Goal: Communication & Community: Answer question/provide support

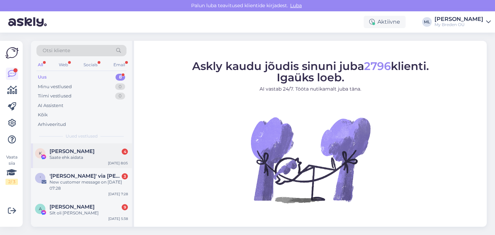
click at [61, 152] on span "[PERSON_NAME]" at bounding box center [71, 151] width 45 height 6
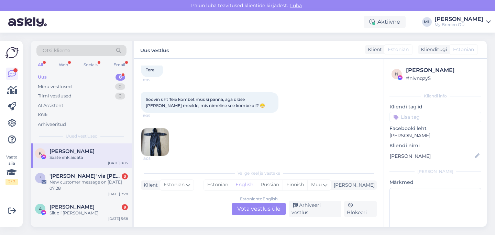
scroll to position [1968, 0]
click at [160, 132] on img at bounding box center [154, 140] width 27 height 27
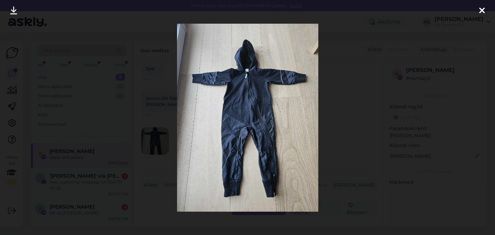
click at [481, 13] on icon at bounding box center [481, 11] width 5 height 9
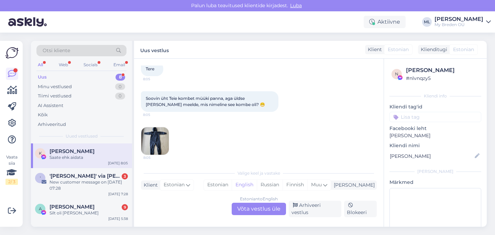
click at [257, 209] on div "Estonian to English Võta vestlus üle" at bounding box center [259, 209] width 54 height 12
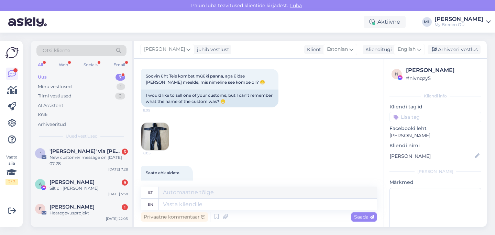
scroll to position [2334, 0]
click at [403, 47] on span "English" at bounding box center [407, 50] width 18 height 8
type input "est"
click at [383, 78] on link "Estonian" at bounding box center [394, 80] width 76 height 11
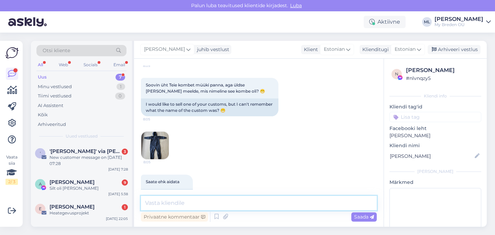
click at [191, 199] on textarea at bounding box center [259, 203] width 236 height 14
type textarea "Tere! [PERSON_NAME], [PERSON_NAME] on ELON :)"
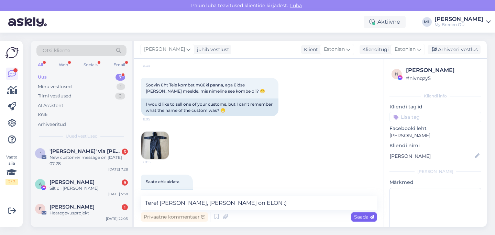
click at [363, 218] on span "Saada" at bounding box center [364, 217] width 20 height 6
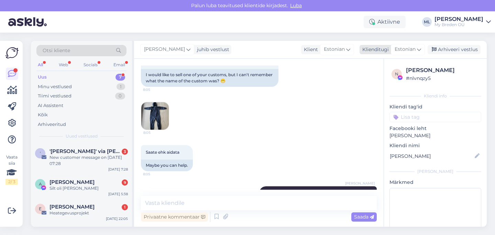
drag, startPoint x: 450, startPoint y: 49, endPoint x: 416, endPoint y: 50, distance: 34.0
click at [449, 49] on div "Arhiveeri vestlus" at bounding box center [453, 49] width 53 height 9
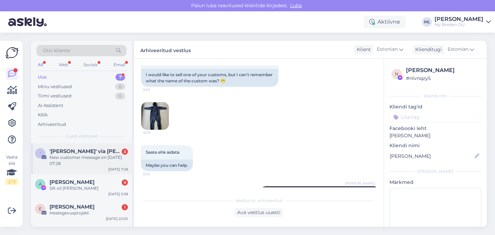
drag, startPoint x: 75, startPoint y: 161, endPoint x: 79, endPoint y: 160, distance: 4.2
click at [75, 161] on div "New customer message on [DATE] 07:28" at bounding box center [88, 161] width 78 height 12
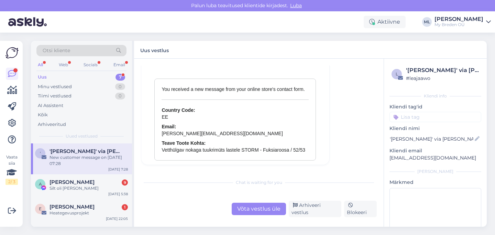
scroll to position [3023, 0]
click at [318, 210] on div "Arhiveeri vestlus" at bounding box center [315, 209] width 53 height 16
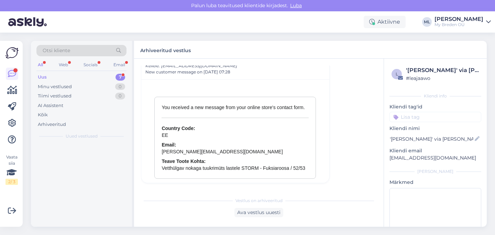
scroll to position [2989, 0]
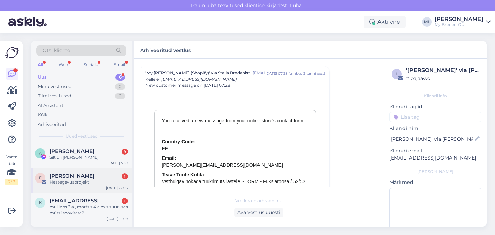
click at [87, 179] on div "Heategevusprojekt" at bounding box center [88, 182] width 78 height 6
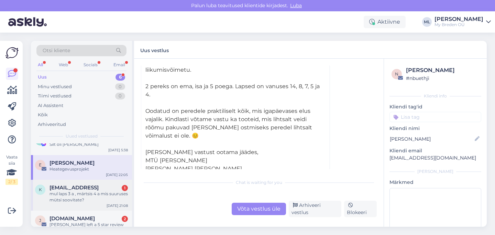
scroll to position [0, 0]
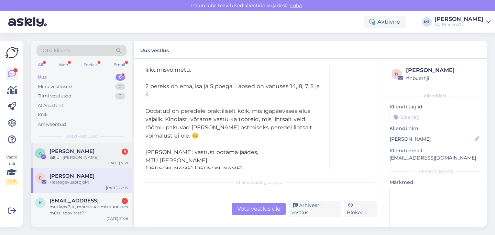
click at [74, 156] on div "Silt oli [PERSON_NAME]" at bounding box center [88, 158] width 78 height 6
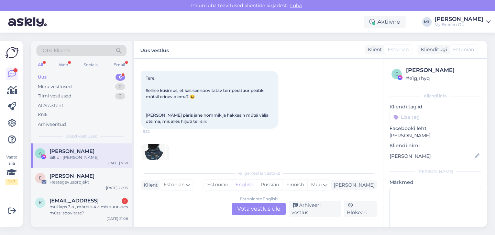
scroll to position [287, 0]
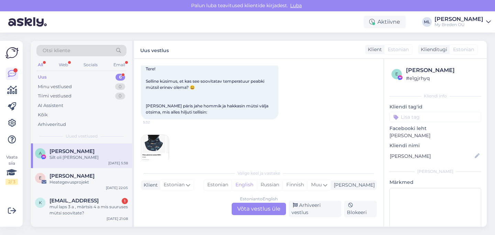
click at [156, 148] on img at bounding box center [154, 148] width 27 height 27
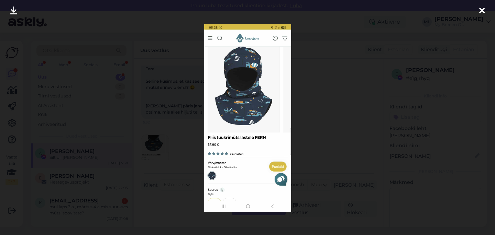
click at [327, 132] on div at bounding box center [247, 117] width 495 height 235
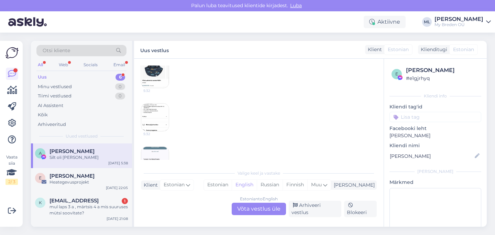
scroll to position [372, 0]
click at [156, 102] on img at bounding box center [154, 106] width 27 height 27
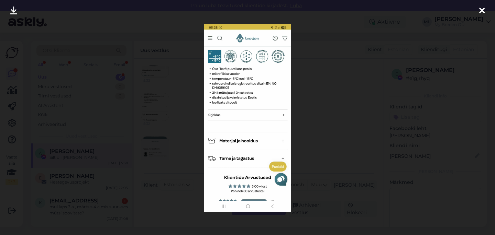
click at [320, 107] on div at bounding box center [247, 117] width 495 height 235
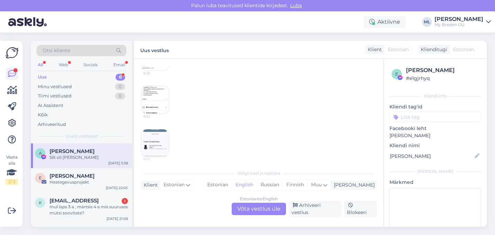
scroll to position [379, 0]
click at [154, 138] on img at bounding box center [154, 142] width 27 height 27
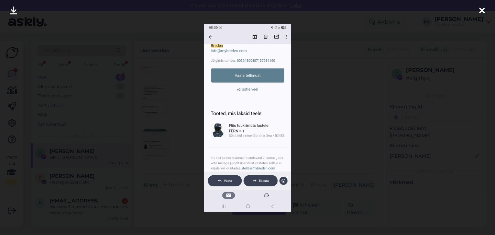
click at [326, 135] on div at bounding box center [247, 117] width 495 height 235
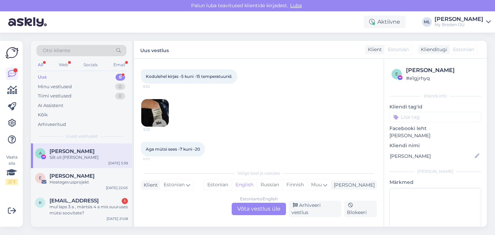
scroll to position [485, 0]
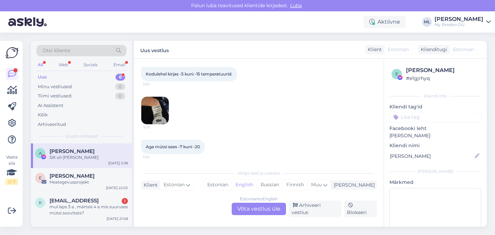
click at [163, 115] on img at bounding box center [154, 110] width 27 height 27
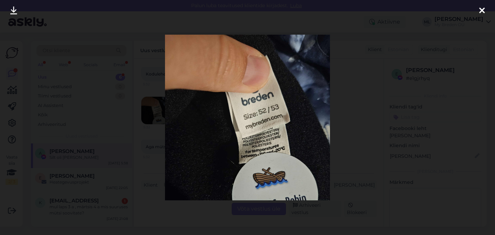
click at [130, 125] on div at bounding box center [247, 117] width 495 height 235
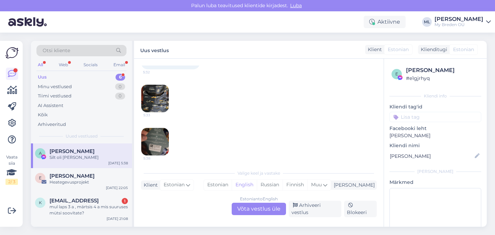
scroll to position [606, 0]
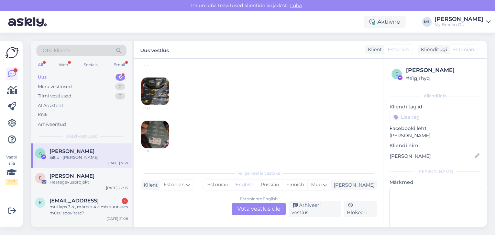
click at [153, 135] on img at bounding box center [154, 134] width 27 height 27
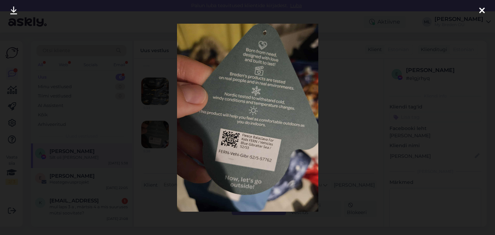
click at [143, 121] on div at bounding box center [247, 117] width 495 height 235
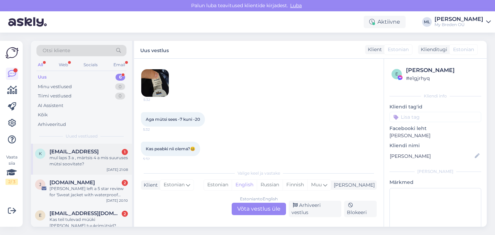
scroll to position [51, 0]
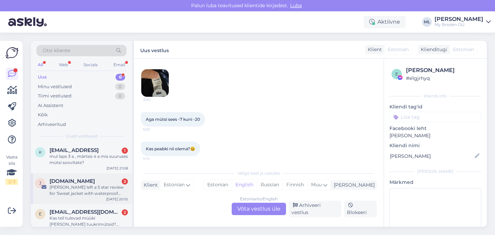
click at [84, 190] on div "[PERSON_NAME] left a 5 star review for 'Sweat jacket with waterproof details ES…" at bounding box center [88, 191] width 78 height 12
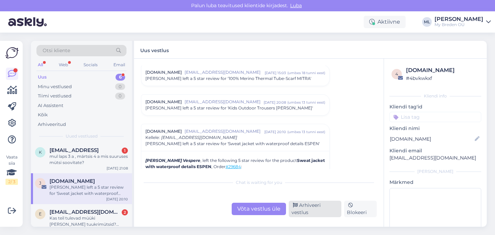
click at [298, 214] on div "Arhiveeri vestlus" at bounding box center [315, 209] width 53 height 16
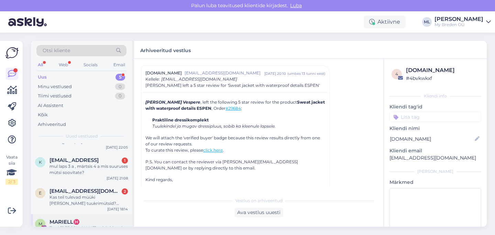
scroll to position [59, 0]
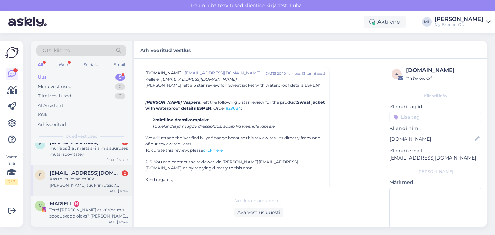
click at [87, 173] on span "[EMAIL_ADDRESS][DOMAIN_NAME]" at bounding box center [84, 173] width 71 height 6
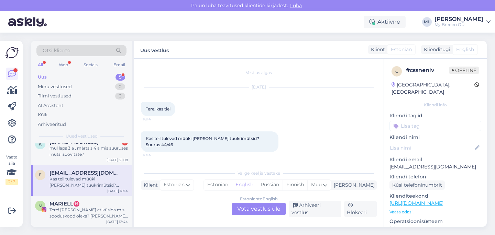
scroll to position [0, 0]
click at [248, 209] on div "Estonian to English Võta vestlus üle" at bounding box center [259, 209] width 54 height 12
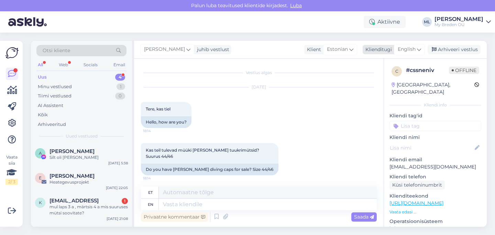
click at [415, 52] on span "English" at bounding box center [407, 50] width 18 height 8
type input "est"
click at [380, 81] on link "Estonian" at bounding box center [394, 80] width 76 height 11
click at [221, 202] on textarea at bounding box center [259, 203] width 236 height 14
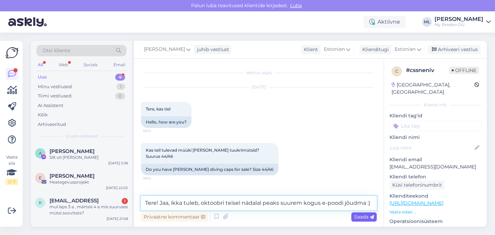
type textarea "Tere! Jaa, ikka tuleb, oktoobri teisel nädalal peaks suurem kogus e-poodi jõudm…"
click at [365, 217] on span "Saada" at bounding box center [364, 217] width 20 height 6
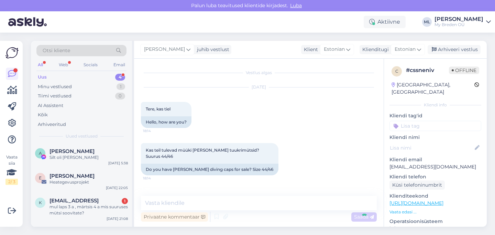
scroll to position [37, 0]
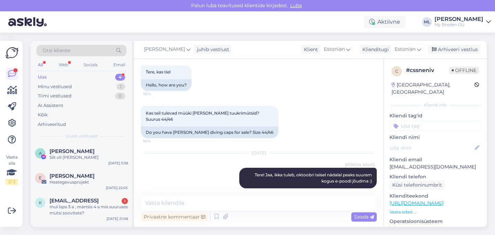
click at [441, 55] on div "[PERSON_NAME] juhib vestlust Klient [DEMOGRAPHIC_DATA] Klienditugi Estonian est…" at bounding box center [310, 50] width 353 height 18
click at [441, 52] on div "Arhiveeri vestlus" at bounding box center [453, 49] width 53 height 9
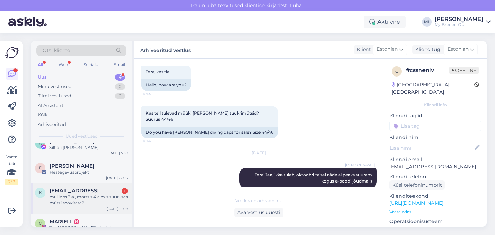
scroll to position [28, 0]
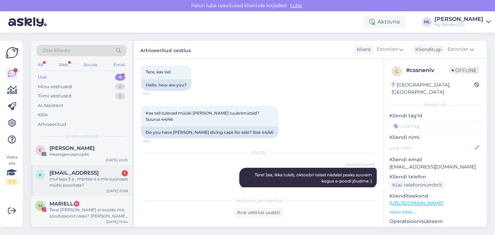
click at [88, 186] on div "mul laps 3 a , märtsis 4 a mis suuruses mütsi soovitate?" at bounding box center [88, 182] width 78 height 12
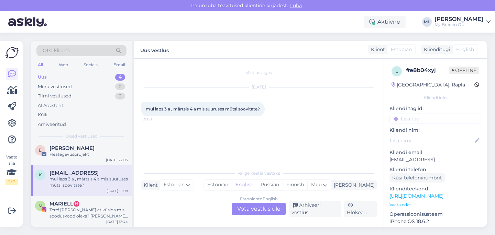
click at [264, 210] on div "Estonian to English Võta vestlus üle" at bounding box center [259, 209] width 54 height 12
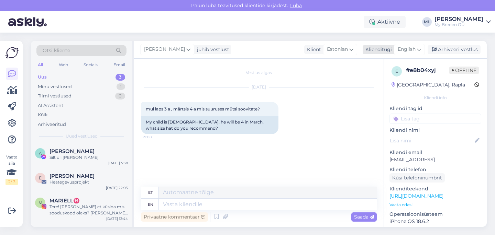
click at [421, 49] on icon at bounding box center [419, 50] width 4 height 8
click at [368, 76] on link "Estonian" at bounding box center [394, 80] width 76 height 11
click at [180, 201] on textarea at bounding box center [259, 203] width 236 height 14
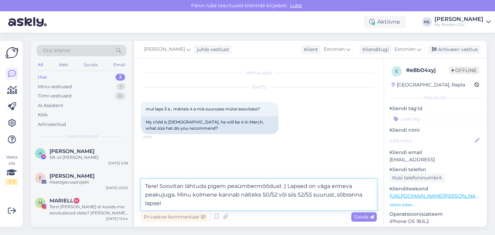
click at [216, 194] on textarea "Tere! Soovitan lähtuda pigem peaümbermõõdust :) Lapsed on väga erineva peakujug…" at bounding box center [259, 194] width 236 height 31
click at [197, 202] on textarea "Tere! Soovitan lähtuda pigem peaümbermõõdust :) Lapsed on väga erineva peakujug…" at bounding box center [259, 194] width 236 height 31
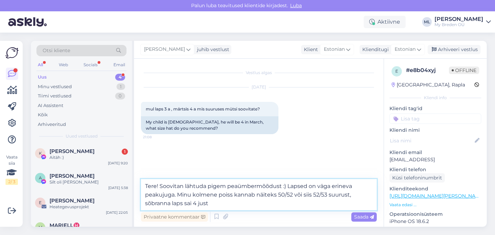
click at [192, 193] on textarea "Tere! Soovitan lähtuda pigem peaümbermõõdust :) Lapsed on väga erineva peakujug…" at bounding box center [259, 194] width 236 height 31
click at [241, 207] on textarea "Tere! Soovitan lähtuda pigem peaümbermõõdust :) Lapsed on väga erineva peakujug…" at bounding box center [259, 194] width 236 height 31
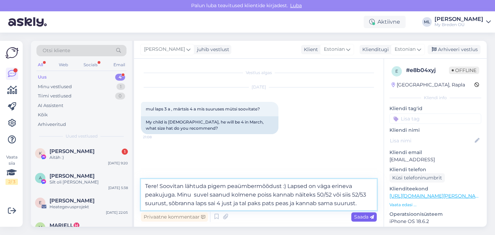
type textarea "Tere! Soovitan lähtuda pigem peaümbermõõdust :) Lapsed on väga erineva peakujug…"
click at [358, 218] on span "Saada" at bounding box center [364, 217] width 20 height 6
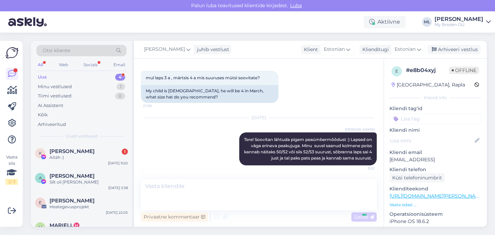
scroll to position [14, 0]
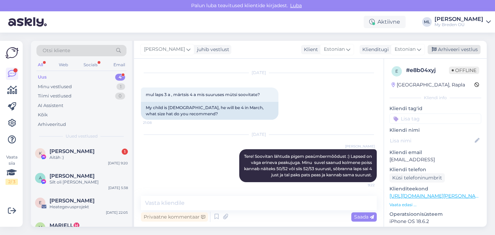
click at [444, 52] on div "Arhiveeri vestlus" at bounding box center [453, 49] width 53 height 9
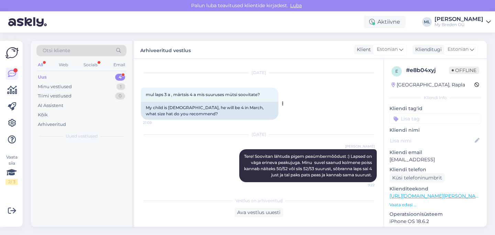
scroll to position [17, 0]
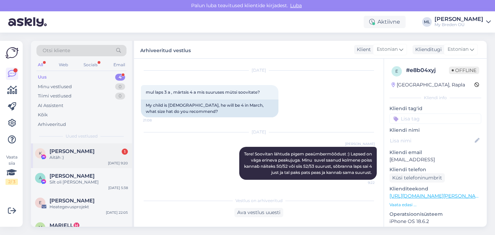
click at [63, 160] on div "K [PERSON_NAME] 1 Aitäh :) [DATE] 9:20" at bounding box center [81, 156] width 101 height 25
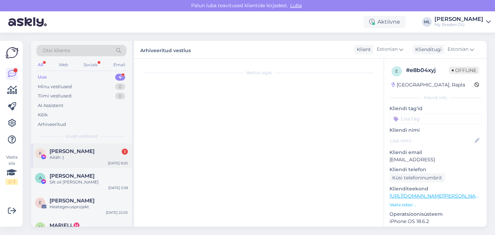
scroll to position [2409, 0]
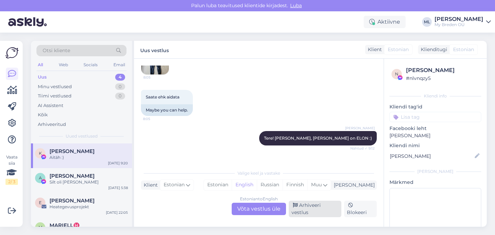
click at [327, 210] on div "Arhiveeri vestlus" at bounding box center [315, 209] width 53 height 16
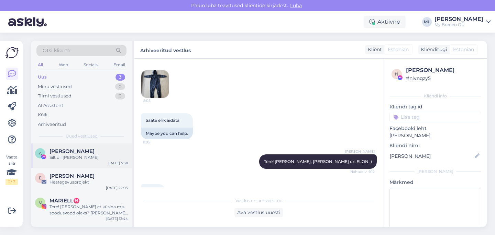
click at [81, 158] on div "Silt oli [PERSON_NAME]" at bounding box center [88, 158] width 78 height 6
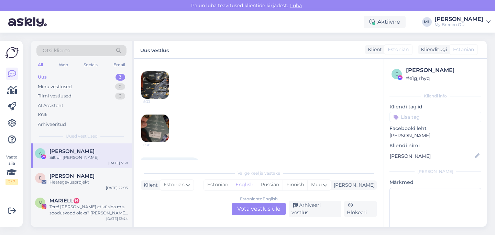
scroll to position [628, 0]
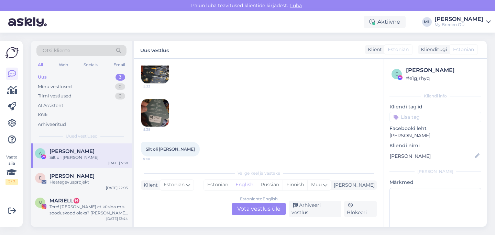
click at [270, 214] on div "Estonian to English Võta vestlus üle" at bounding box center [259, 209] width 54 height 12
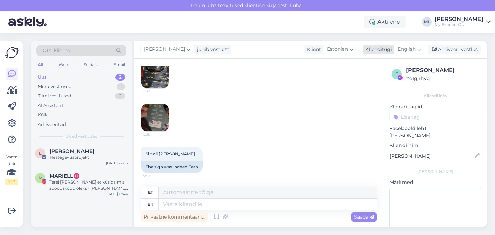
click at [411, 48] on span "English" at bounding box center [407, 50] width 18 height 8
click at [375, 77] on link "Estonian" at bounding box center [394, 80] width 76 height 11
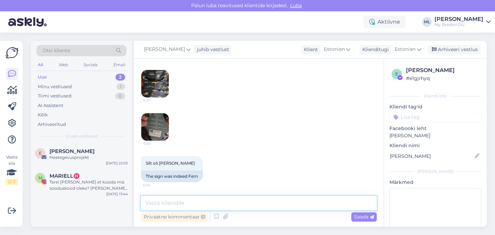
click at [167, 200] on textarea at bounding box center [259, 203] width 236 height 14
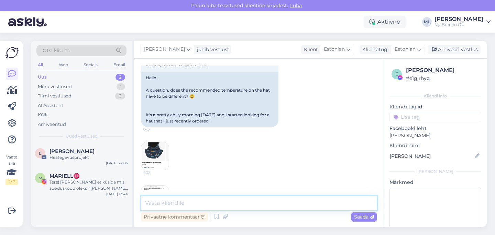
scroll to position [294, 0]
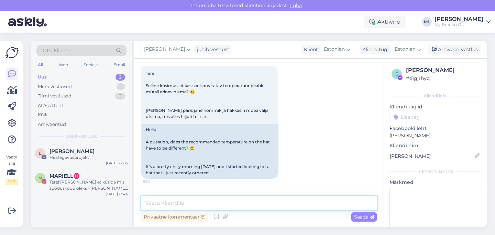
click at [175, 203] on textarea at bounding box center [259, 203] width 236 height 14
paste textarea "Tänan küsimuse eest! Fliismütsi temperatuurivahemik on hiljuti tootearenduse po…"
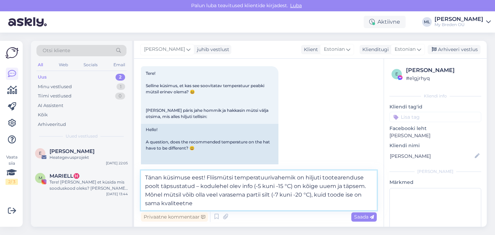
click at [146, 176] on textarea "Tänan küsimuse eest! Fliismütsi temperatuurivahemik on hiljuti tootearenduse po…" at bounding box center [259, 191] width 236 height 40
click at [259, 205] on textarea "Tere! Tänan küsimuse eest! Fliismütsi temperatuurivahemik on hiljuti tootearend…" at bounding box center [259, 191] width 236 height 40
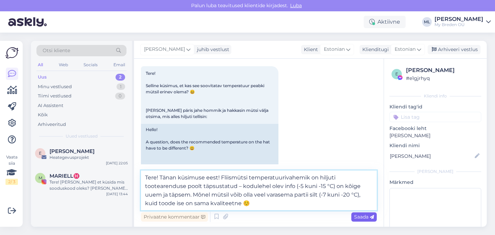
type textarea "Tere! Tänan küsimuse eest! Fliismütsi temperatuurivahemik on hiljuti tootearend…"
click at [362, 219] on span "Saada" at bounding box center [364, 217] width 20 height 6
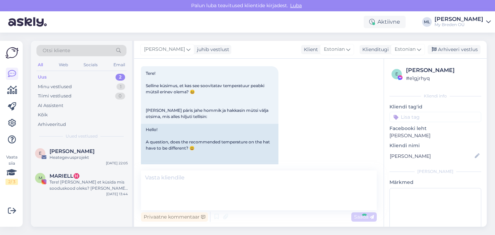
scroll to position [770, 0]
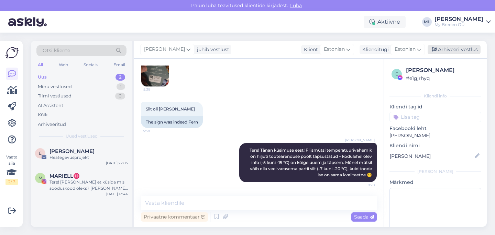
click at [452, 50] on div "Arhiveeri vestlus" at bounding box center [453, 49] width 53 height 9
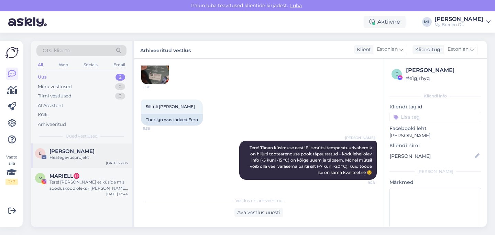
click at [69, 157] on div "Heategevusprojekt" at bounding box center [88, 158] width 78 height 6
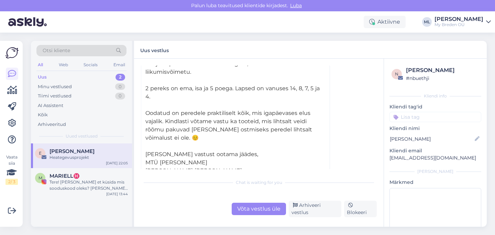
scroll to position [185, 0]
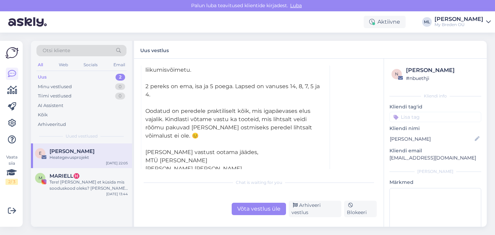
click at [46, 81] on div "Uus 2" at bounding box center [81, 78] width 90 height 10
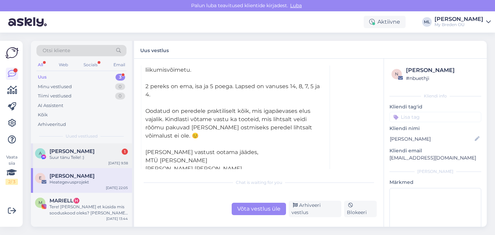
click at [74, 152] on span "[PERSON_NAME]" at bounding box center [71, 151] width 45 height 6
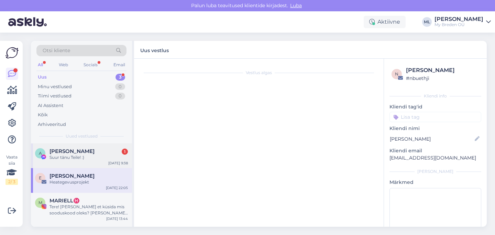
scroll to position [825, 0]
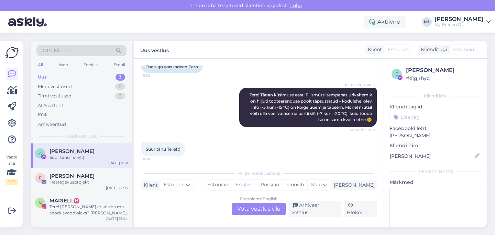
click at [254, 213] on div "Estonian to English Võta vestlus üle" at bounding box center [259, 209] width 54 height 12
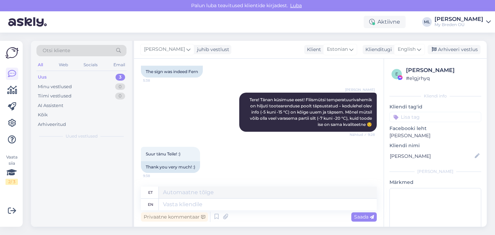
scroll to position [820, 0]
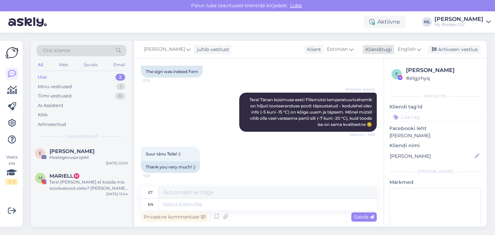
click at [412, 53] on span "English" at bounding box center [407, 50] width 18 height 8
type input "est"
click at [379, 85] on link "Estonian" at bounding box center [394, 80] width 76 height 11
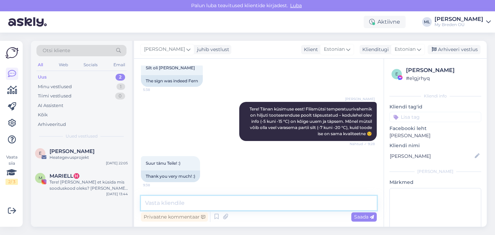
click at [225, 200] on textarea at bounding box center [259, 203] width 236 height 14
type textarea "🥰"
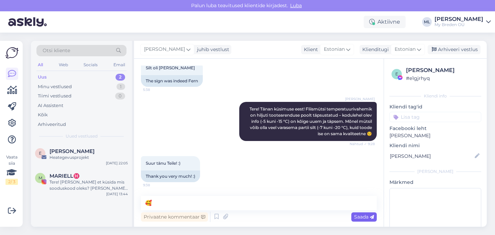
click at [358, 221] on div "Saada" at bounding box center [363, 217] width 25 height 9
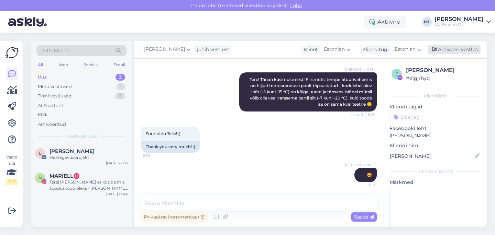
click at [446, 49] on div "Arhiveeri vestlus" at bounding box center [453, 49] width 53 height 9
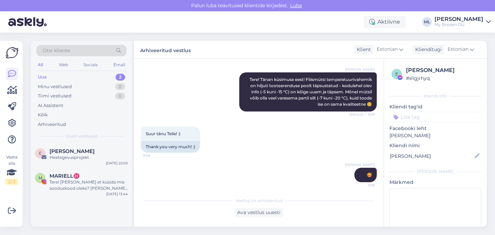
click at [52, 74] on div "Uus 2" at bounding box center [81, 78] width 90 height 10
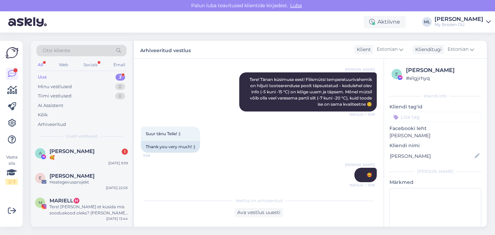
scroll to position [873, 0]
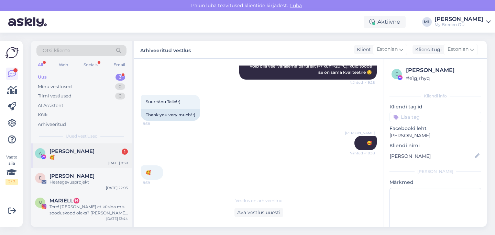
click at [87, 153] on span "[PERSON_NAME]" at bounding box center [71, 151] width 45 height 6
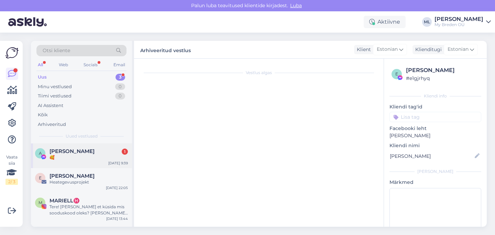
scroll to position [896, 0]
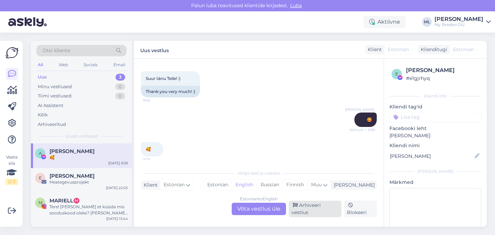
click at [316, 210] on div "Arhiveeri vestlus" at bounding box center [315, 209] width 53 height 16
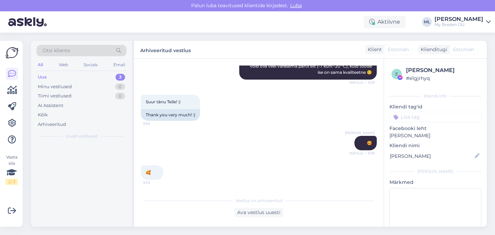
scroll to position [873, 0]
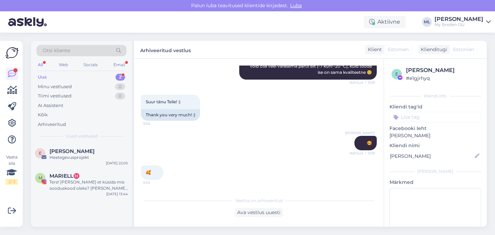
click at [68, 74] on div "Uus 2" at bounding box center [81, 78] width 90 height 10
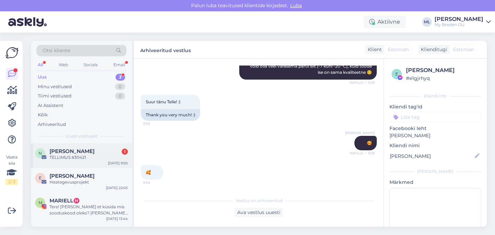
click at [68, 156] on div "TELLIMUS #30421" at bounding box center [88, 158] width 78 height 6
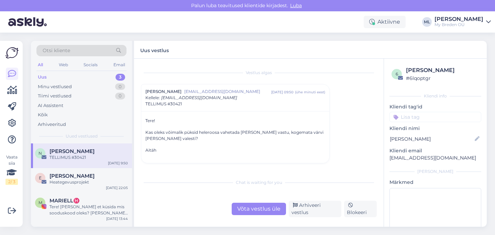
click at [200, 124] on div "Tere! Kas oleks võimalik püksid heleroosa vahetada [PERSON_NAME] vastu, kogemat…" at bounding box center [235, 136] width 180 height 36
click at [264, 210] on div "Võta vestlus üle" at bounding box center [259, 209] width 54 height 12
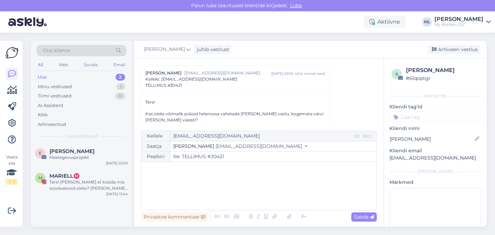
drag, startPoint x: 219, startPoint y: 157, endPoint x: 208, endPoint y: 156, distance: 11.7
click at [208, 156] on input "Re: TELLIMUS #30421" at bounding box center [273, 157] width 206 height 10
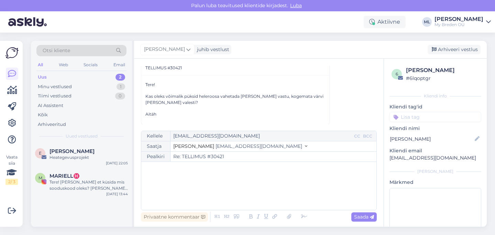
scroll to position [43, 0]
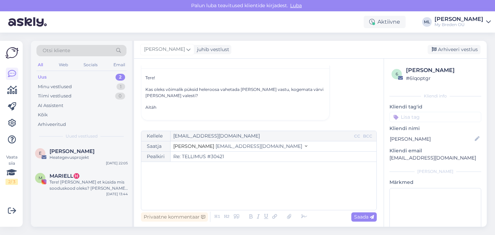
click at [191, 180] on div "﻿" at bounding box center [259, 186] width 228 height 41
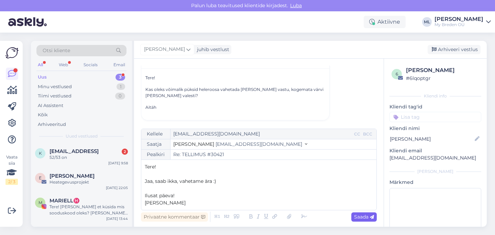
click at [360, 220] on span "Saada" at bounding box center [364, 217] width 20 height 6
type input "Re: Re: TELLIMUS #30421"
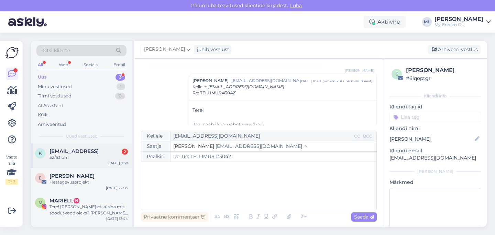
click at [95, 153] on span "[EMAIL_ADDRESS]" at bounding box center [73, 151] width 49 height 6
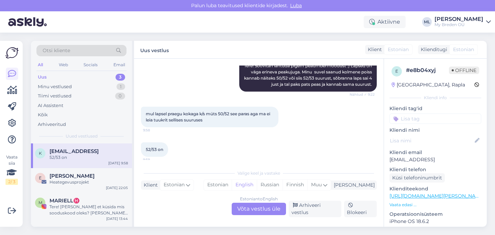
scroll to position [105, 0]
click at [259, 215] on div "Estonian to English Võta vestlus üle" at bounding box center [259, 209] width 54 height 12
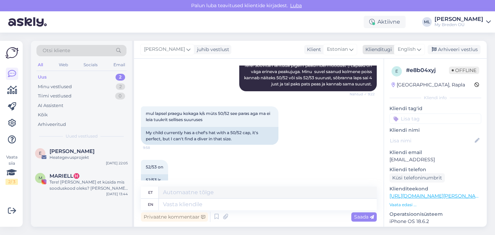
click at [403, 46] on span "English" at bounding box center [407, 50] width 18 height 8
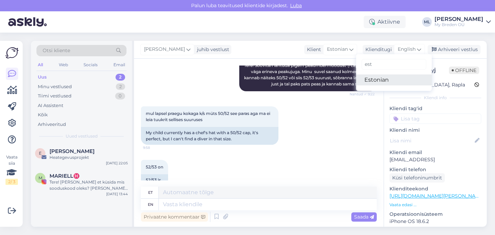
type input "est"
click at [370, 84] on link "Estonian" at bounding box center [394, 80] width 76 height 11
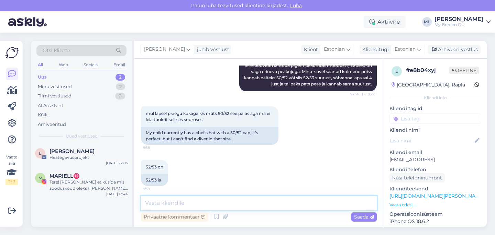
click at [181, 200] on textarea at bounding box center [259, 203] width 236 height 14
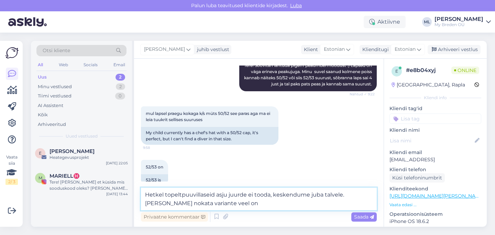
drag, startPoint x: 226, startPoint y: 193, endPoint x: 243, endPoint y: 200, distance: 18.2
click at [226, 193] on textarea "Hetkel topeltpuuvillaseid asju juurde ei tooda, keskendume juba talvele. [PERSO…" at bounding box center [259, 199] width 236 height 23
click at [234, 200] on textarea "Hetkel topeltpuuvillaseid BENT mudelit juurde ei tooda, keskendume juba talvele…" at bounding box center [259, 199] width 236 height 23
click at [201, 202] on textarea "Hetkel topeltpuuvillaseid BENT mudelit juurde ei tooda, keskendume juba talvele…" at bounding box center [259, 199] width 236 height 23
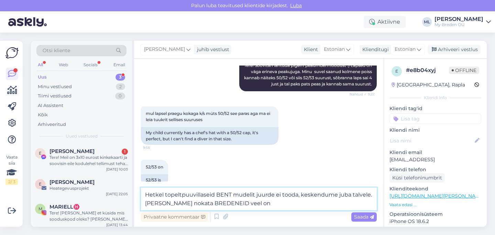
click at [246, 207] on textarea "Hetkel topeltpuuvillaseid BENT mudelit juurde ei tooda, keskendume juba talvele…" at bounding box center [259, 199] width 236 height 23
type textarea "Hetkel topeltpuuvillaseid BENT mudelit juurde ei tooda, keskendume juba talvele…"
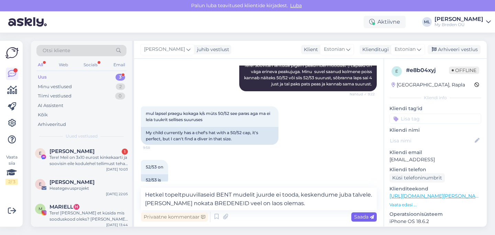
drag, startPoint x: 367, startPoint y: 219, endPoint x: 362, endPoint y: 224, distance: 7.5
click at [367, 219] on span "Saada" at bounding box center [364, 217] width 20 height 6
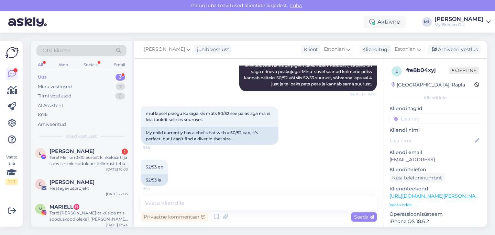
scroll to position [151, 0]
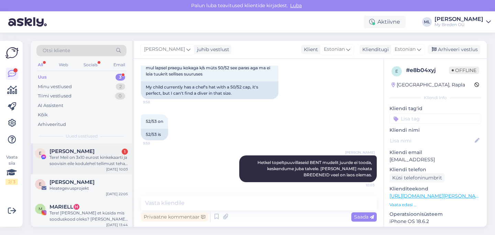
click at [62, 155] on div "Tere! Meil on 3x10 eurost kinkekaarti ja soovisin eile kodulehel tellimust teha…" at bounding box center [88, 161] width 78 height 12
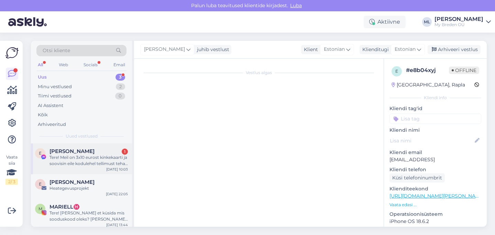
scroll to position [0, 0]
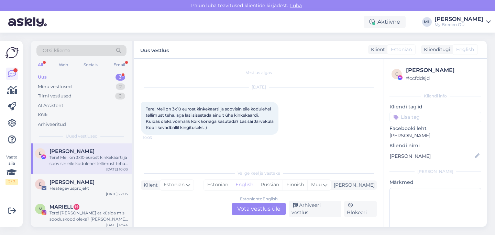
click at [77, 150] on div "[PERSON_NAME]" at bounding box center [88, 151] width 78 height 6
click at [70, 183] on span "[PERSON_NAME]" at bounding box center [71, 182] width 45 height 6
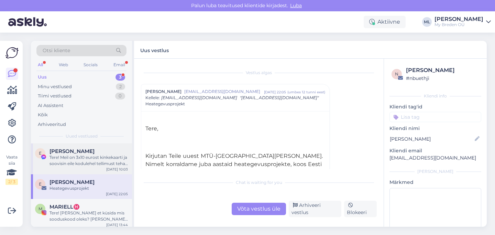
click at [84, 156] on div "Tere! Meil on 3x10 eurost kinkekaarti ja soovisin eile kodulehel tellimust teha…" at bounding box center [88, 161] width 78 height 12
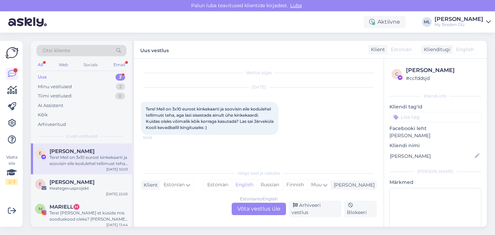
click at [77, 78] on div "Uus 3" at bounding box center [81, 78] width 90 height 10
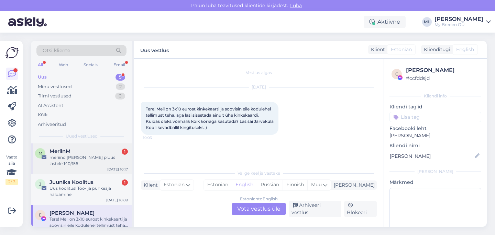
click at [79, 158] on div "meriino [PERSON_NAME] pluus lastele 140/156" at bounding box center [88, 161] width 78 height 12
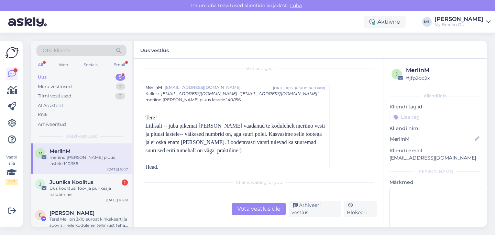
scroll to position [3, 0]
drag, startPoint x: 87, startPoint y: 179, endPoint x: 116, endPoint y: 188, distance: 31.2
click at [87, 186] on div "Uus koolitus! Töö- ja puhkeaja haldamine" at bounding box center [88, 192] width 78 height 12
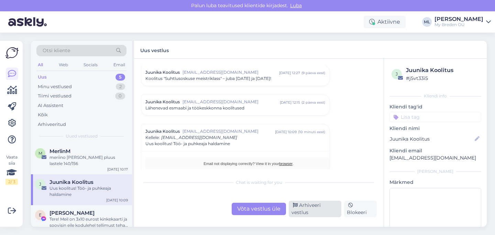
click at [298, 214] on div "Arhiveeri vestlus" at bounding box center [315, 209] width 53 height 16
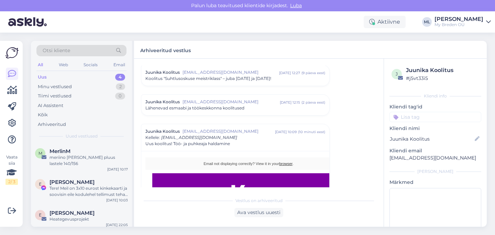
scroll to position [639, 0]
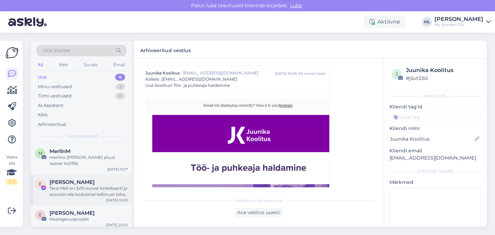
click at [75, 179] on span "[PERSON_NAME]" at bounding box center [71, 182] width 45 height 6
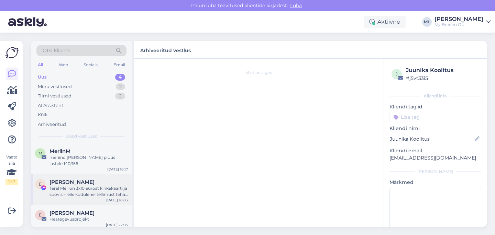
scroll to position [0, 0]
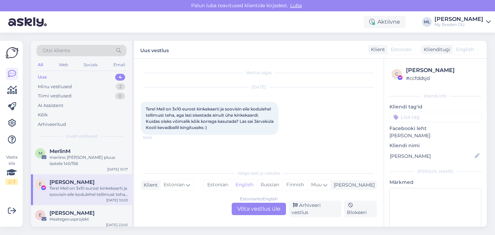
click at [267, 211] on div "Estonian to English Võta vestlus üle" at bounding box center [259, 209] width 54 height 12
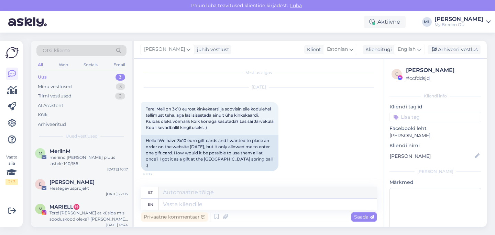
click at [403, 44] on div "[PERSON_NAME] juhib vestlust Klient [DEMOGRAPHIC_DATA] Klienditugi English Arhi…" at bounding box center [310, 50] width 353 height 18
click at [405, 51] on span "English" at bounding box center [407, 50] width 18 height 8
type input "est"
drag, startPoint x: 380, startPoint y: 78, endPoint x: 361, endPoint y: 92, distance: 23.3
click at [380, 79] on link "Estonian" at bounding box center [394, 80] width 76 height 11
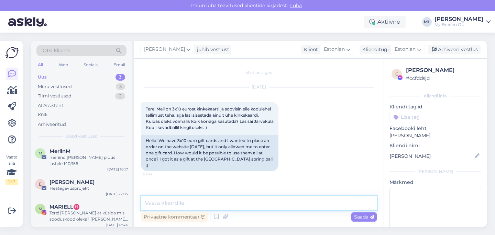
drag, startPoint x: 184, startPoint y: 202, endPoint x: 179, endPoint y: 207, distance: 6.1
click at [184, 202] on textarea at bounding box center [259, 203] width 236 height 14
click at [195, 205] on textarea at bounding box center [259, 203] width 236 height 14
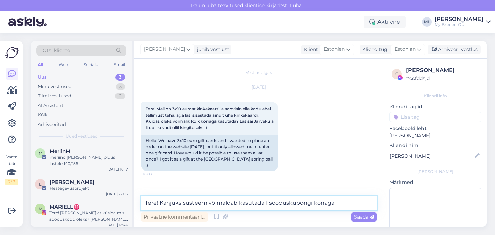
drag, startPoint x: 267, startPoint y: 202, endPoint x: 271, endPoint y: 204, distance: 4.2
click at [267, 202] on textarea "Tere! Kahjuks süsteem võimaldab kasutada 1 sooduskupongi korraga" at bounding box center [259, 203] width 236 height 14
click at [355, 202] on textarea "Tere! Kahjuks süsteem võimaldab kasutada ühte sooduskupongi korraga" at bounding box center [259, 203] width 236 height 14
type textarea "Tere! Kahjuks süsteem võimaldab kasutada ühte sooduskupongi korraga hetkel"
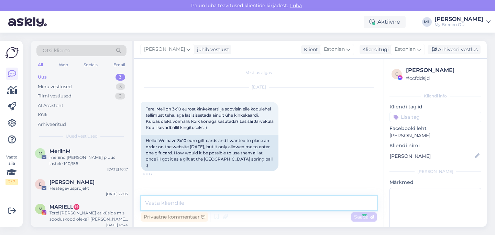
scroll to position [19, 0]
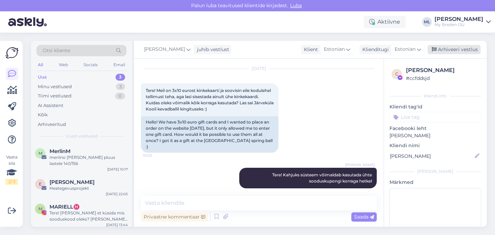
click at [445, 49] on div "Arhiveeri vestlus" at bounding box center [453, 49] width 53 height 9
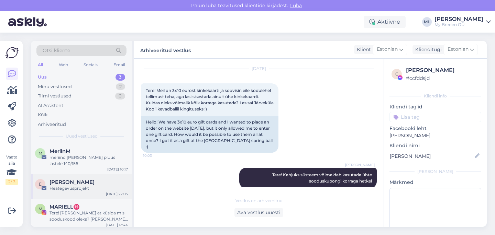
click at [69, 186] on div "Heategevusprojekt" at bounding box center [88, 189] width 78 height 6
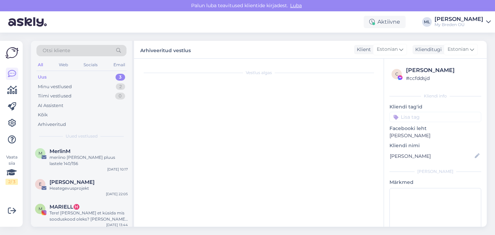
scroll to position [0, 0]
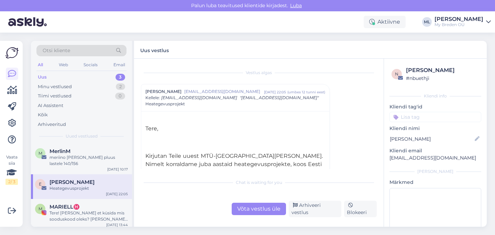
drag, startPoint x: 246, startPoint y: 214, endPoint x: 243, endPoint y: 218, distance: 5.1
click at [246, 214] on div "Võta vestlus üle" at bounding box center [259, 209] width 54 height 12
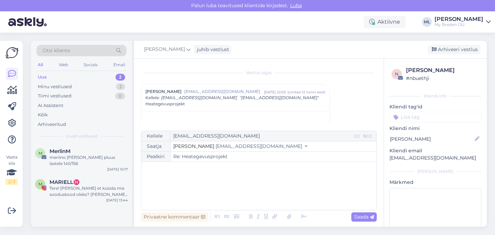
scroll to position [19, 0]
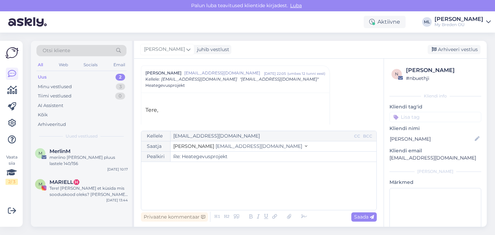
click at [215, 147] on span "[EMAIL_ADDRESS][DOMAIN_NAME]" at bounding box center [258, 146] width 87 height 6
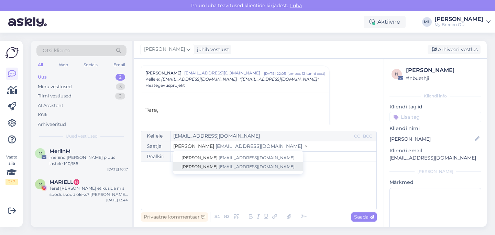
drag, startPoint x: 202, startPoint y: 164, endPoint x: 180, endPoint y: 179, distance: 27.2
click at [202, 164] on link "[PERSON_NAME] [EMAIL_ADDRESS][DOMAIN_NAME]" at bounding box center [238, 167] width 130 height 9
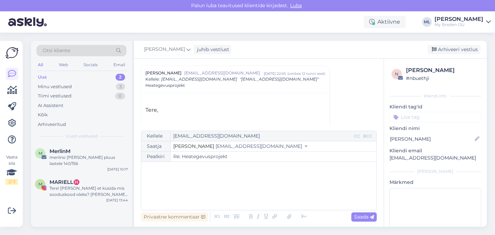
click at [180, 181] on div "﻿" at bounding box center [259, 186] width 228 height 41
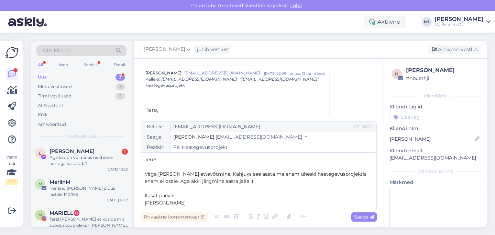
click at [233, 172] on span "Väga [PERSON_NAME] ettevõtmine. Kahjuks see aasta me enam üheski heategevusproj…" at bounding box center [256, 177] width 223 height 13
click at [253, 176] on span "Väga [PERSON_NAME] ettevõtmine. Kahjuks sellel aasta me enam üheski heategevusp…" at bounding box center [258, 177] width 227 height 13
drag, startPoint x: 360, startPoint y: 176, endPoint x: 356, endPoint y: 189, distance: 13.8
click at [345, 176] on span "Väga [PERSON_NAME] ettevõtmine. [PERSON_NAME] sellel aastal me enam üheski heat…" at bounding box center [245, 177] width 200 height 13
click at [296, 174] on span "Väga [PERSON_NAME] ettevõtmine. Kahjuks sellel aastal me enam üheski heategevus…" at bounding box center [259, 177] width 229 height 13
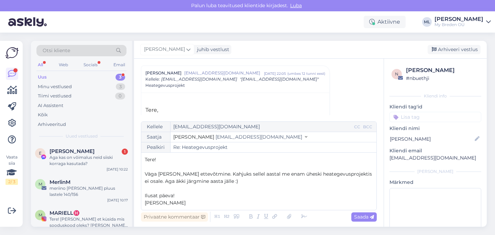
click at [363, 218] on span "Saada" at bounding box center [364, 217] width 20 height 6
type input "Re: Re: Heategevusprojekt"
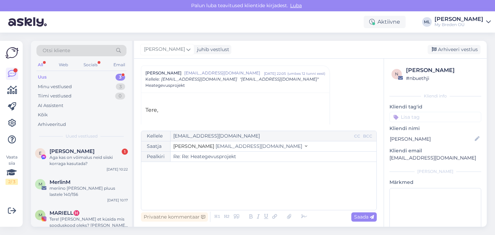
scroll to position [297, 0]
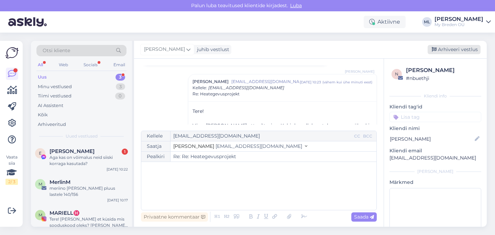
click at [446, 51] on div "Arhiveeri vestlus" at bounding box center [453, 49] width 53 height 9
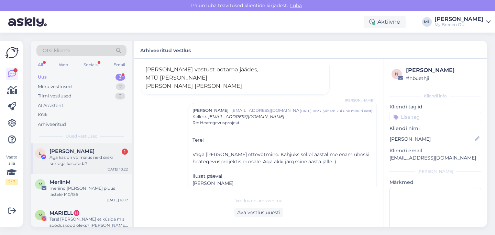
click at [82, 164] on div "Aga kas on võimalus neid siiski korraga kasutada?" at bounding box center [88, 161] width 78 height 12
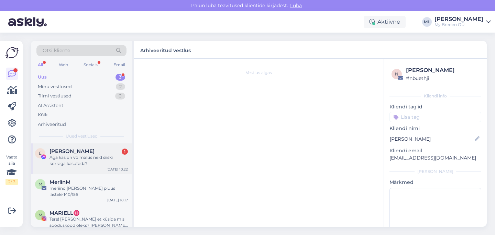
scroll to position [74, 0]
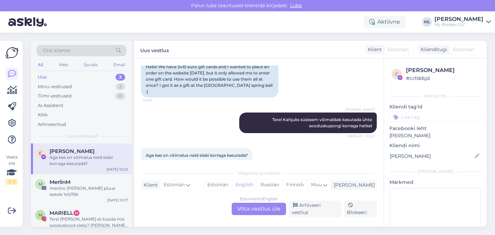
drag, startPoint x: 273, startPoint y: 210, endPoint x: 304, endPoint y: 206, distance: 32.2
click at [273, 210] on div "Estonian to English Võta vestlus üle" at bounding box center [259, 209] width 54 height 12
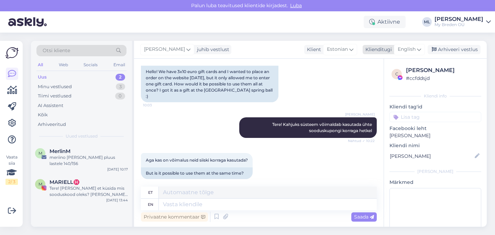
click at [412, 51] on span "English" at bounding box center [407, 50] width 18 height 8
type input "est"
drag, startPoint x: 370, startPoint y: 78, endPoint x: 364, endPoint y: 86, distance: 10.0
click at [370, 78] on link "Estonian" at bounding box center [394, 80] width 76 height 11
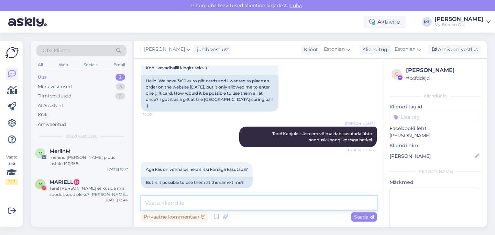
click at [224, 206] on textarea at bounding box center [259, 203] width 236 height 14
type textarea "E"
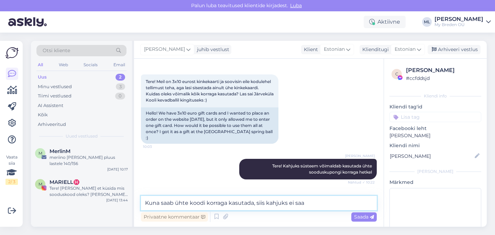
scroll to position [26, 0]
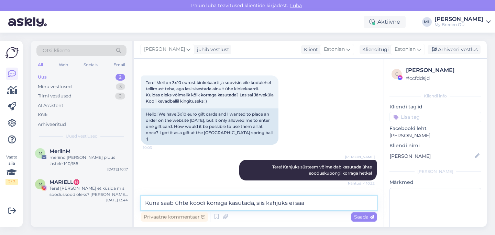
click at [311, 202] on textarea "Kuna saab ühte koodi korraga kasutada, siis kahjuks ei saa" at bounding box center [259, 203] width 236 height 14
type textarea "Kuna saab ühte koodi korraga kasutada, siis kahjuks ei saa"
click at [355, 215] on span "Saada" at bounding box center [364, 217] width 20 height 6
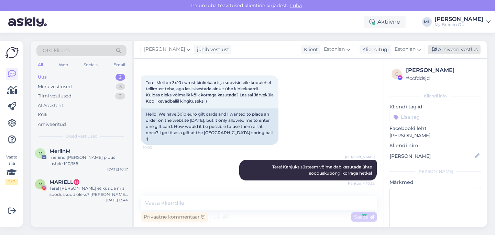
scroll to position [89, 0]
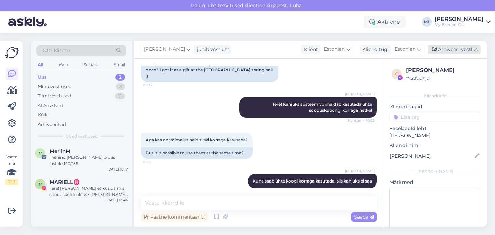
click at [450, 48] on div "Arhiveeri vestlus" at bounding box center [453, 49] width 53 height 9
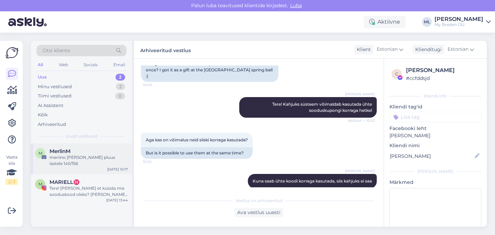
click at [64, 156] on div "meriino [PERSON_NAME] pluus lastele 140/156" at bounding box center [88, 161] width 78 height 12
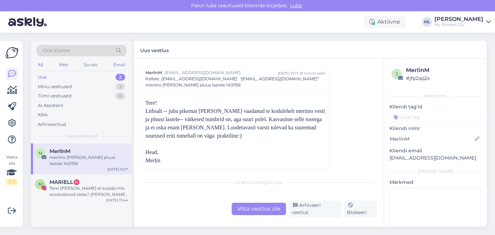
scroll to position [19, 0]
click at [276, 212] on div "Võta vestlus üle" at bounding box center [259, 209] width 54 height 12
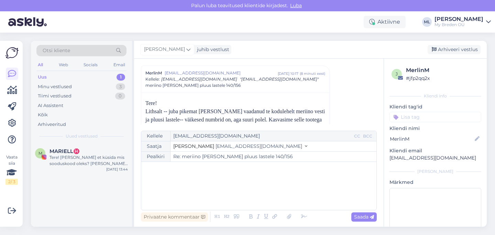
click at [226, 147] on span "[EMAIL_ADDRESS][DOMAIN_NAME]" at bounding box center [258, 146] width 87 height 6
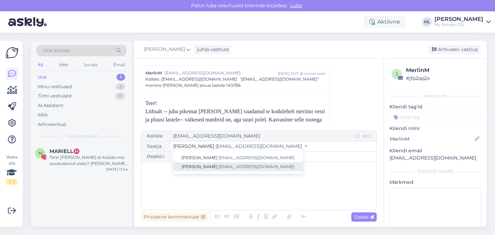
click at [219, 166] on span "[EMAIL_ADDRESS][DOMAIN_NAME]" at bounding box center [257, 166] width 76 height 5
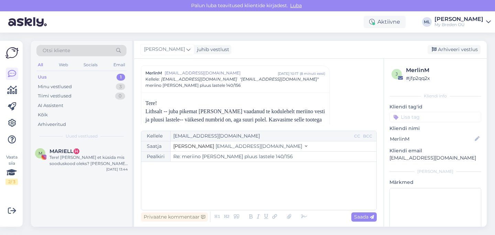
click at [196, 176] on div "﻿" at bounding box center [259, 186] width 228 height 41
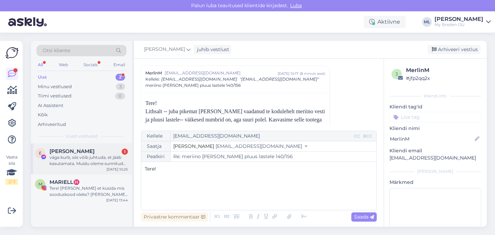
click at [99, 153] on div "[PERSON_NAME] 1" at bounding box center [88, 151] width 78 height 6
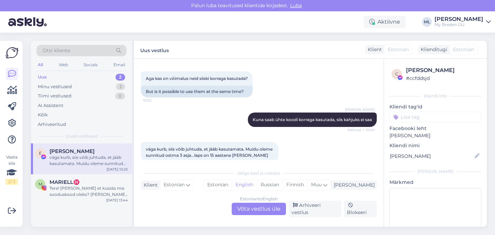
scroll to position [180, 0]
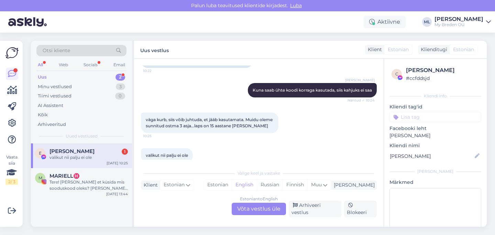
click at [89, 153] on div "[PERSON_NAME] 1" at bounding box center [88, 151] width 78 height 6
click at [48, 78] on div "Uus 2" at bounding box center [81, 78] width 90 height 10
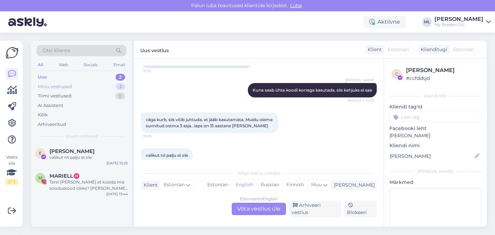
click at [54, 82] on div "Minu vestlused 3" at bounding box center [81, 87] width 90 height 10
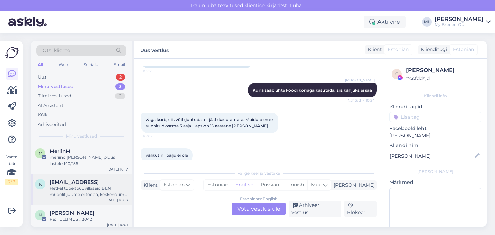
click at [74, 186] on div "Hetkel topeltpuuvillaseid BENT mudelit juurde ei tooda, keskendume juba talvele…" at bounding box center [88, 192] width 78 height 12
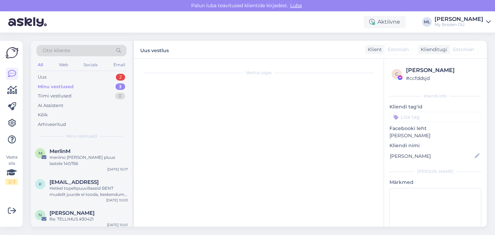
scroll to position [151, 0]
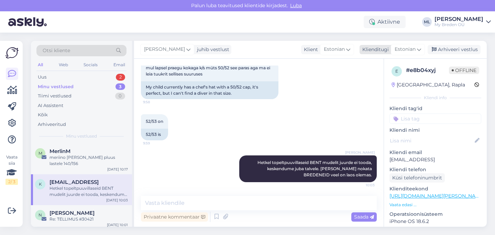
drag, startPoint x: 437, startPoint y: 48, endPoint x: 434, endPoint y: 49, distance: 3.5
click at [437, 48] on div "Arhiveeri vestlus" at bounding box center [453, 49] width 53 height 9
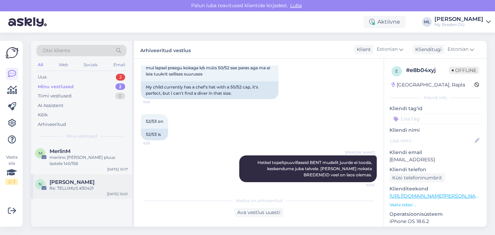
click at [68, 186] on div "Re: TELLIMUS #30421" at bounding box center [88, 189] width 78 height 6
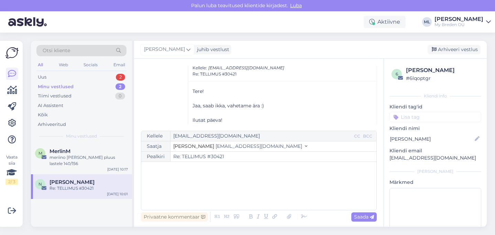
scroll to position [75, 0]
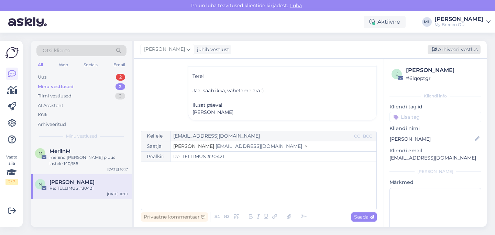
click at [449, 48] on div "Arhiveeri vestlus" at bounding box center [453, 49] width 53 height 9
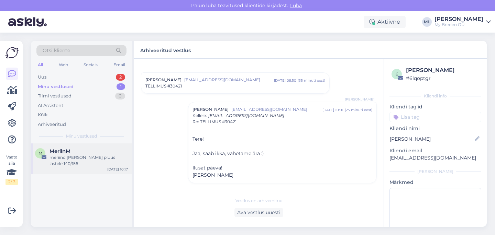
click at [100, 153] on div "MerlinM" at bounding box center [88, 151] width 78 height 6
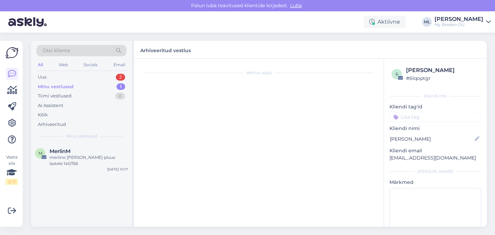
scroll to position [19, 0]
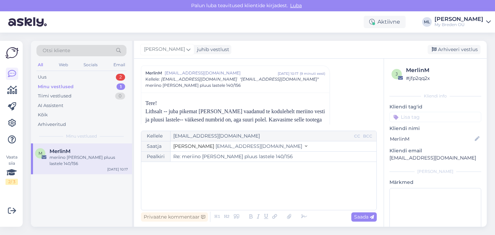
click at [233, 146] on span "[EMAIL_ADDRESS][DOMAIN_NAME]" at bounding box center [258, 146] width 87 height 6
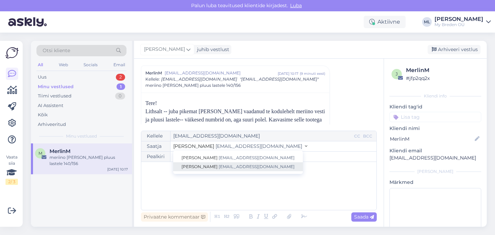
drag, startPoint x: 228, startPoint y: 165, endPoint x: 224, endPoint y: 167, distance: 4.5
click at [227, 165] on span "[EMAIL_ADDRESS][DOMAIN_NAME]" at bounding box center [257, 166] width 76 height 5
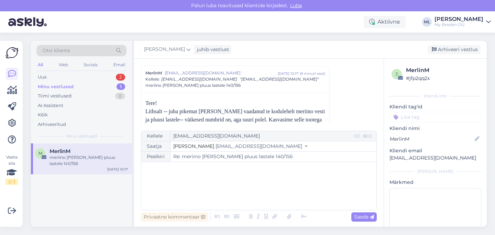
click at [213, 173] on div "﻿" at bounding box center [259, 186] width 228 height 41
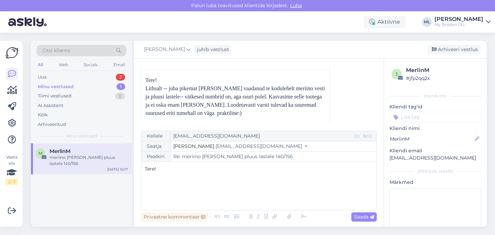
scroll to position [42, 0]
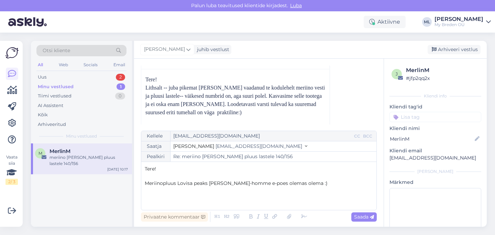
click at [194, 185] on span "Meriinopluus Lovisa peaks [PERSON_NAME]-homme e-poes olemas olema :)" at bounding box center [236, 183] width 183 height 6
click at [349, 188] on div "Tere! ﻿ Meriinopluus Lovisa suuremad suurused peaks [PERSON_NAME]-homme e-poes …" at bounding box center [259, 186] width 228 height 41
click at [270, 184] on span "Meriinopluus Lovisa suuremad suurused peaks [PERSON_NAME]-homme e-poes olemas o…" at bounding box center [259, 186] width 229 height 13
click at [271, 184] on span "Meriinopluus Lovisa suuremad suurused peaks [PERSON_NAME]-homme e-poes olemas o…" at bounding box center [259, 186] width 229 height 13
click at [197, 196] on div "Tere! ﻿ Meriinopluus Lovisa suuremad suurused peaks [PERSON_NAME] õhtul või hom…" at bounding box center [259, 186] width 228 height 41
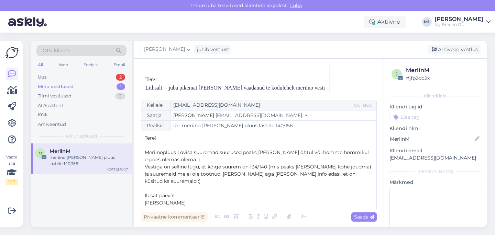
click at [187, 164] on p "Meriinopluus Lovisa suuremad suurused peaks [PERSON_NAME] õhtul või homme hommi…" at bounding box center [259, 156] width 228 height 14
drag, startPoint x: 188, startPoint y: 166, endPoint x: 141, endPoint y: 168, distance: 47.1
click at [141, 168] on div "Kellele [EMAIL_ADDRESS][DOMAIN_NAME] CC BCC Saatja Mari-Liis [EMAIL_ADDRESS][DO…" at bounding box center [259, 155] width 236 height 111
click at [364, 220] on span "Saada" at bounding box center [364, 217] width 20 height 6
type input "Re: Re: meriino [PERSON_NAME] pluus lastele 140/156"
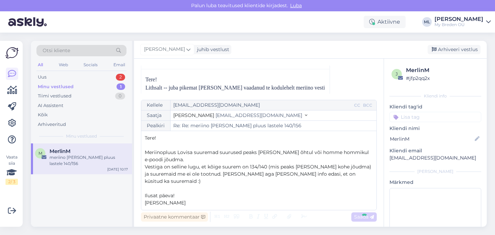
scroll to position [131, 0]
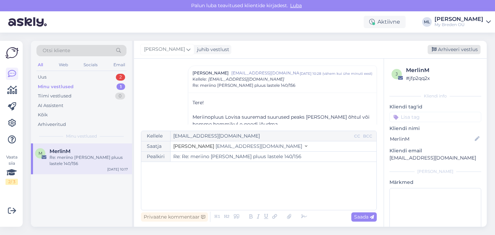
click at [445, 51] on div "Arhiveeri vestlus" at bounding box center [453, 49] width 53 height 9
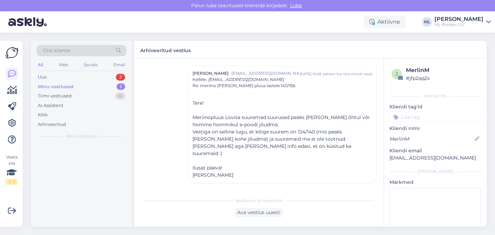
scroll to position [123, 0]
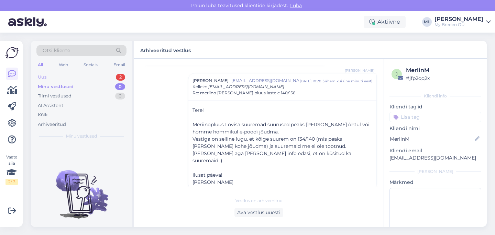
click at [58, 79] on div "Uus 2" at bounding box center [81, 78] width 90 height 10
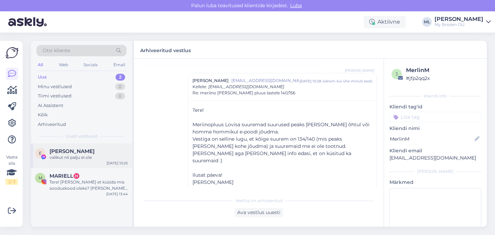
click at [93, 154] on div "[PERSON_NAME]" at bounding box center [88, 151] width 78 height 6
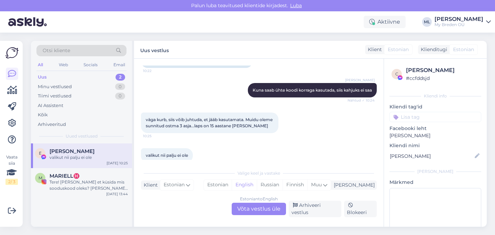
click at [76, 70] on div "All Web Socials Email" at bounding box center [81, 65] width 90 height 11
click at [56, 81] on div "Uus 2" at bounding box center [81, 78] width 90 height 10
click at [80, 157] on div "valikut nii palju ei ole" at bounding box center [88, 158] width 78 height 6
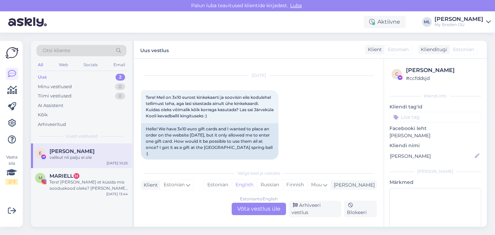
scroll to position [0, 0]
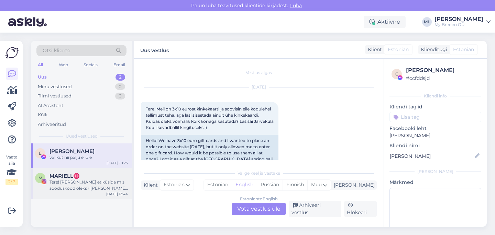
click at [76, 177] on span "MARIELL♓️" at bounding box center [64, 176] width 30 height 6
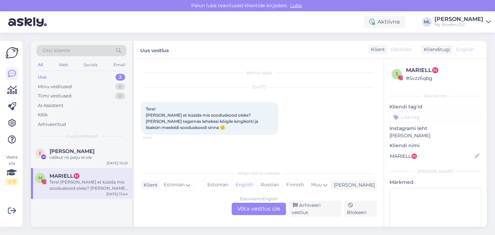
click at [263, 213] on div "Estonian to English Võta vestlus üle" at bounding box center [259, 209] width 54 height 12
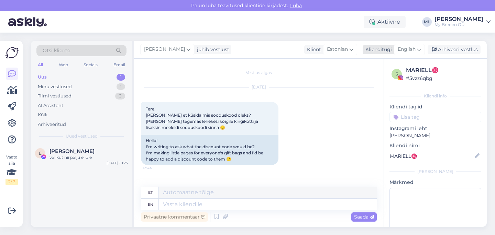
click at [402, 48] on span "English" at bounding box center [407, 50] width 18 height 8
type input "est"
click at [378, 84] on link "Estonian" at bounding box center [394, 80] width 76 height 11
click at [170, 202] on textarea at bounding box center [259, 203] width 236 height 14
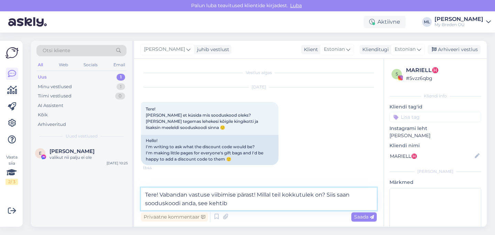
paste textarea "mis kehtib 1 nädala alates [PERSON_NAME] ürituse toimumisest"
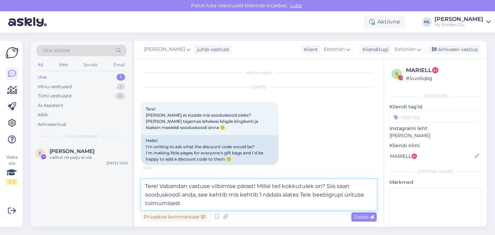
click at [256, 195] on textarea "Tere! Vabandan vastuse viibimise pärast! Millal teil kokkutulek on? Siis saan s…" at bounding box center [259, 194] width 236 height 31
drag, startPoint x: 256, startPoint y: 195, endPoint x: 230, endPoint y: 195, distance: 26.1
click at [230, 195] on textarea "Tere! Vabandan vastuse viibimise pärast! Millal teil kokkutulek on? Siis saan s…" at bounding box center [259, 194] width 236 height 31
click at [373, 197] on textarea "Tere! Vabandan vastuse viibimise pärast! Millal teil kokkutulek on? Siis saan s…" at bounding box center [259, 194] width 236 height 31
click at [274, 187] on textarea "Tere! Vabandan vastuse viibimise pärast! Millal teil kokkutulek on? Siis saan s…" at bounding box center [259, 194] width 236 height 31
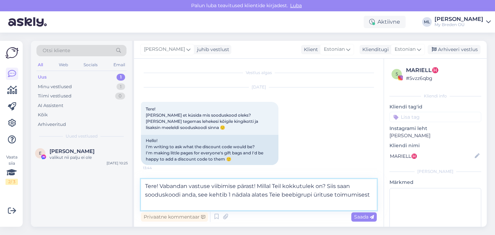
click at [371, 197] on textarea "Tere! Vabandan vastuse viibimise pärast! Millal Teil kokkutulek on? Siis saan s…" at bounding box center [259, 194] width 236 height 31
type textarea "Tere! Vabandan vastuse viibimise pärast! Millal Teil kokkutulek on? Siis saan s…"
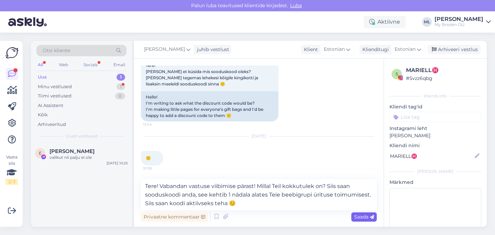
click at [360, 218] on span "Saada" at bounding box center [364, 217] width 20 height 6
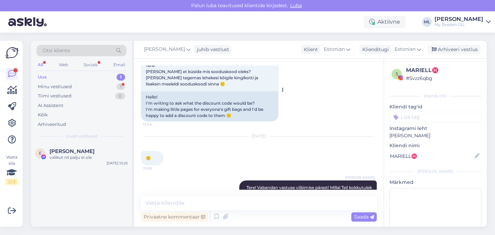
scroll to position [75, 0]
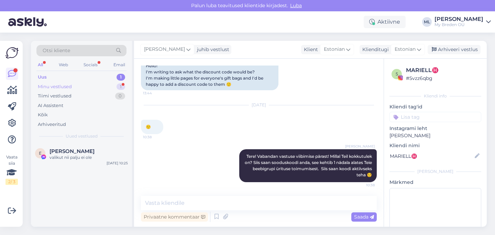
click at [95, 82] on div "Minu vestlused 1" at bounding box center [81, 87] width 90 height 10
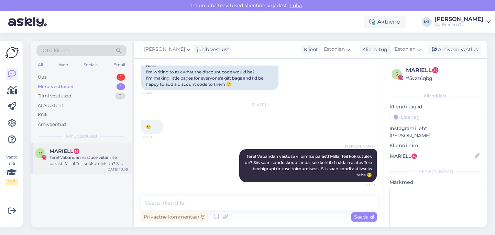
click at [64, 153] on span "MARIELL♓️" at bounding box center [64, 151] width 30 height 6
click at [38, 73] on div "Uus 1" at bounding box center [81, 78] width 90 height 10
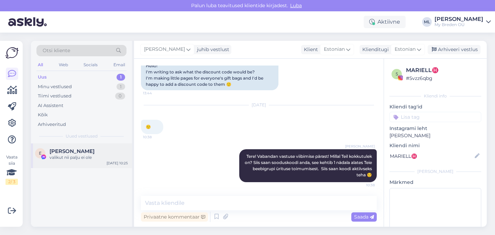
click at [86, 159] on div "valikut nii palju ei ole" at bounding box center [88, 158] width 78 height 6
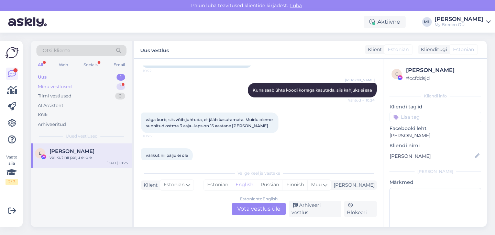
click at [79, 87] on div "Minu vestlused 1" at bounding box center [81, 87] width 90 height 10
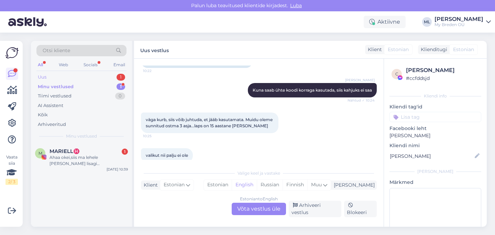
click at [59, 77] on div "Uus 1" at bounding box center [81, 78] width 90 height 10
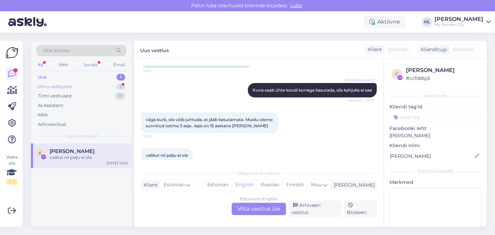
click at [64, 88] on div "Minu vestlused" at bounding box center [55, 87] width 34 height 7
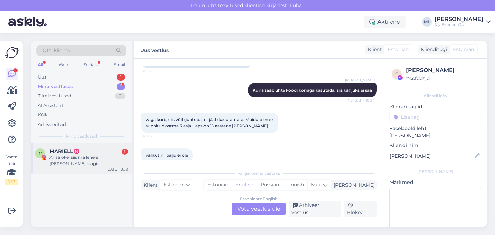
click at [71, 154] on span "MARIELL♓️" at bounding box center [64, 151] width 30 height 6
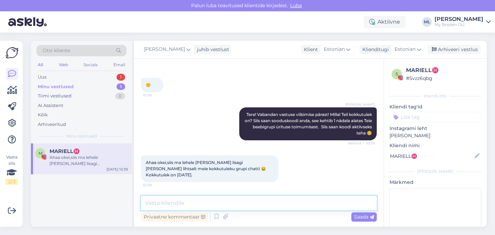
click at [171, 205] on textarea at bounding box center [259, 203] width 236 height 14
click at [179, 203] on textarea at bounding box center [259, 203] width 236 height 14
click at [83, 79] on div "Uus 1" at bounding box center [81, 78] width 90 height 10
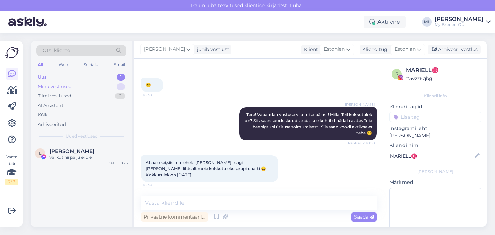
click at [64, 86] on div "Minu vestlused" at bounding box center [55, 87] width 34 height 7
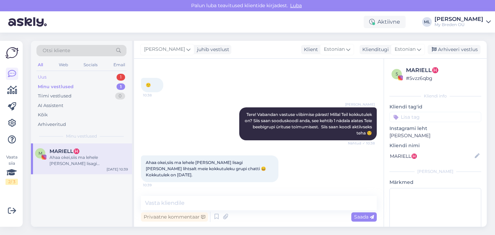
click at [57, 78] on div "Uus 1" at bounding box center [81, 78] width 90 height 10
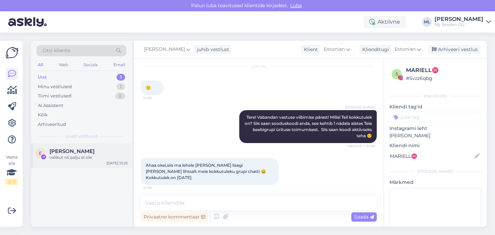
click at [104, 153] on div "[PERSON_NAME]" at bounding box center [88, 151] width 78 height 6
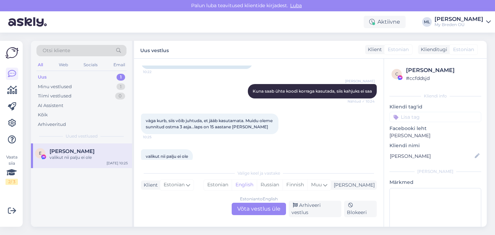
scroll to position [180, 0]
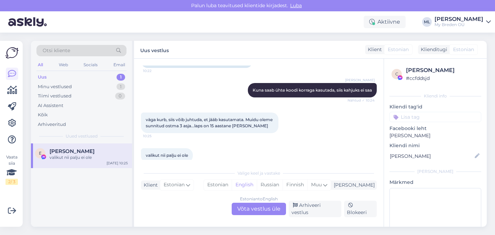
click at [52, 80] on div "Uus 1" at bounding box center [81, 78] width 90 height 10
click at [52, 84] on div "Minu vestlused" at bounding box center [55, 87] width 34 height 7
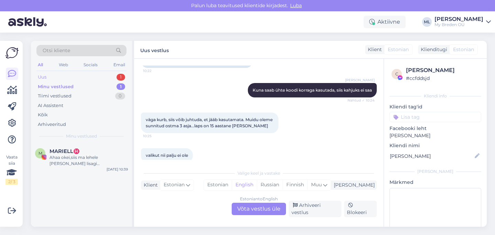
click at [45, 77] on div "Uus" at bounding box center [42, 77] width 9 height 7
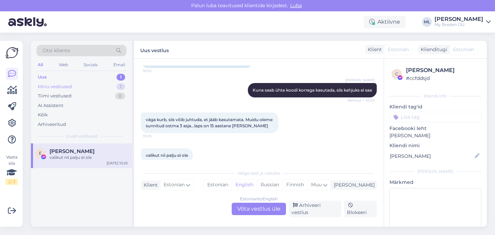
click at [60, 87] on div "Minu vestlused" at bounding box center [55, 87] width 34 height 7
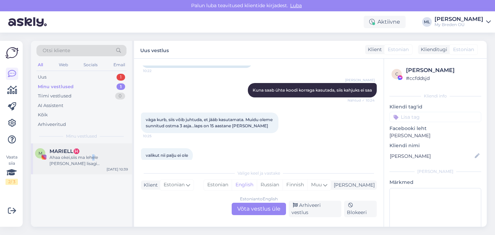
click at [93, 160] on div "Ahaa okei,siis ma lehele [PERSON_NAME] lisagi [PERSON_NAME] lihtsalt meie kokku…" at bounding box center [88, 161] width 78 height 12
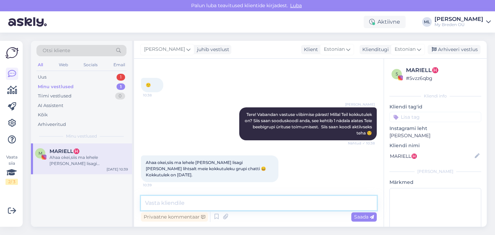
click at [188, 201] on textarea at bounding box center [259, 203] width 236 height 14
click at [242, 202] on textarea "Jaa, väga hea. Kood kehtib siis 12.10- 19-10" at bounding box center [259, 203] width 236 height 14
click at [246, 202] on textarea "Jaa, väga hea. Kood kehtib siis 12.10 - 19-10" at bounding box center [259, 203] width 236 height 14
click at [243, 203] on textarea "Jaa, väga hea. Kood kehtib siis 12.10 -19-10" at bounding box center [259, 203] width 236 height 14
click at [262, 201] on textarea "Jaa, väga hea. Kood kehtib siis 12.10-19-10" at bounding box center [259, 203] width 236 height 14
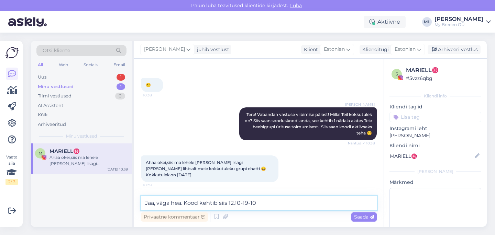
click at [185, 206] on textarea "Jaa, väga hea. Kood kehtib siis 12.10-19-10" at bounding box center [259, 203] width 236 height 14
type textarea "Jaa, väga hea. Kood kehtib siis 12.10-19-10"
click at [260, 203] on textarea "Jaa, väga hea. Kood kehtib siis 12.10-19-10" at bounding box center [259, 203] width 236 height 14
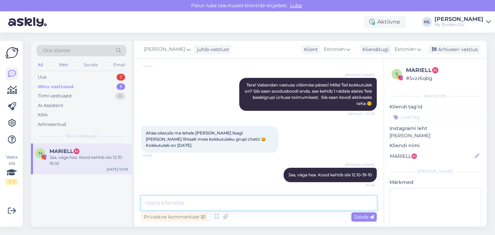
click at [252, 203] on textarea at bounding box center [259, 203] width 236 height 14
paste textarea "BG-9AWFM754S26X"
type textarea "BG-9AWFM754S26X on siis kood"
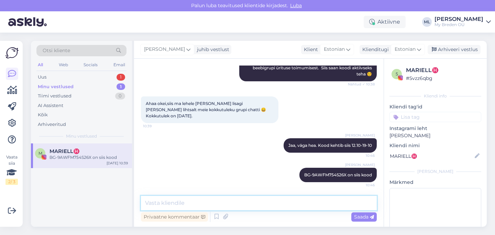
click at [280, 204] on textarea at bounding box center [259, 203] width 236 height 14
paste textarea "Mõnusat olemist koosviibimisele!"
type textarea "Mõnusat olemist koosviibimisele! ☺️"
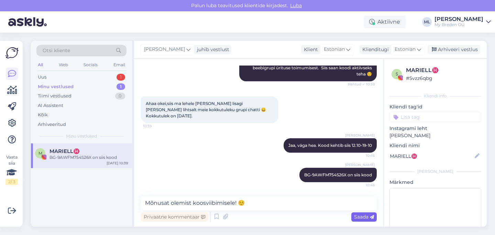
click at [368, 218] on span "Saada" at bounding box center [364, 217] width 20 height 6
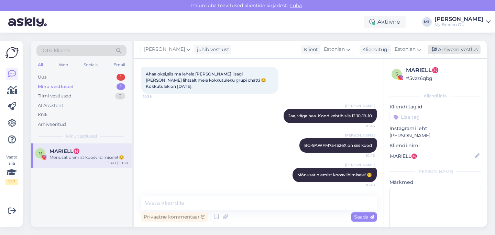
click at [442, 48] on div "Arhiveeri vestlus" at bounding box center [453, 49] width 53 height 9
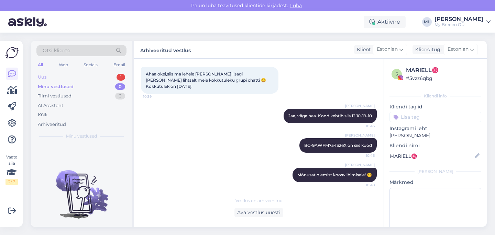
click at [50, 74] on div "Uus 1" at bounding box center [81, 78] width 90 height 10
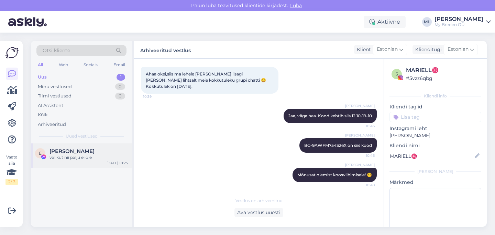
click at [75, 154] on div "[PERSON_NAME] valikut nii palju ei ole" at bounding box center [88, 154] width 78 height 12
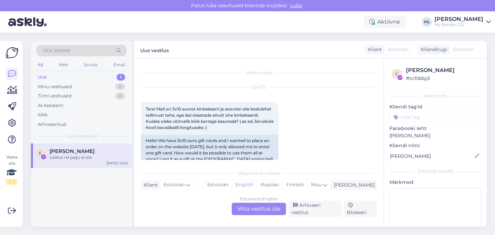
scroll to position [180, 0]
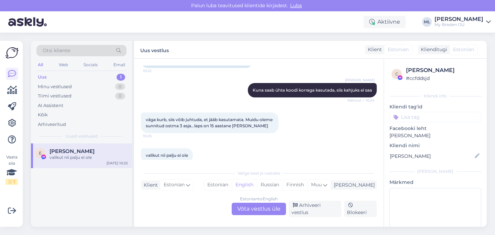
click at [39, 76] on div "Uus" at bounding box center [42, 77] width 9 height 7
click at [46, 86] on div "Minu vestlused" at bounding box center [55, 87] width 34 height 7
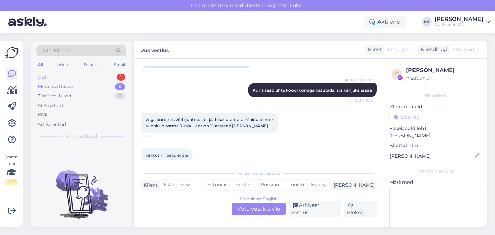
click at [39, 76] on div "Uus" at bounding box center [42, 77] width 9 height 7
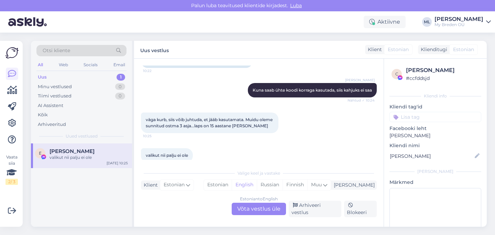
click at [43, 79] on div "Uus" at bounding box center [42, 77] width 9 height 7
click at [48, 77] on div "Uus 1" at bounding box center [81, 78] width 90 height 10
click at [57, 77] on div "Uus 1" at bounding box center [81, 78] width 90 height 10
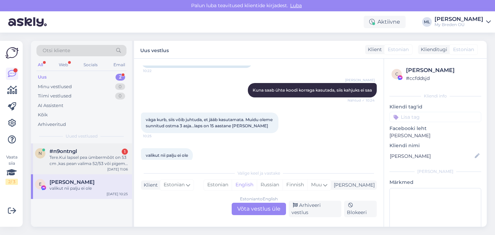
click at [73, 155] on div "Tere.Kui lapsel pea ümbermõõt on 53 cm ,kas pean valima 52/53 või pigem 54 suur…" at bounding box center [88, 161] width 78 height 12
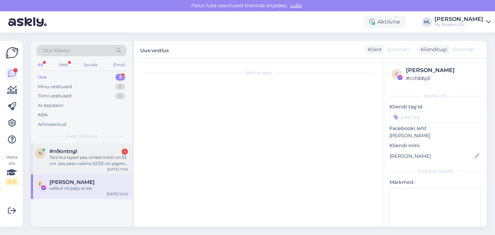
scroll to position [0, 0]
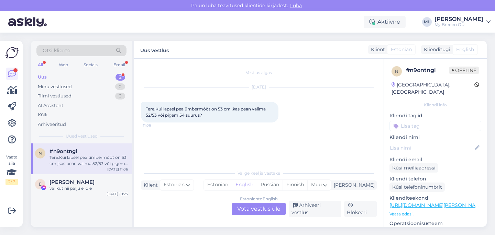
click at [78, 79] on div "Uus 2" at bounding box center [81, 78] width 90 height 10
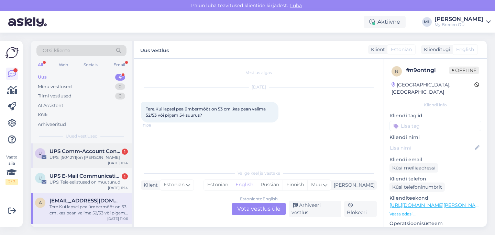
click at [63, 157] on div "UPS: [504271]on [PERSON_NAME]" at bounding box center [88, 158] width 78 height 6
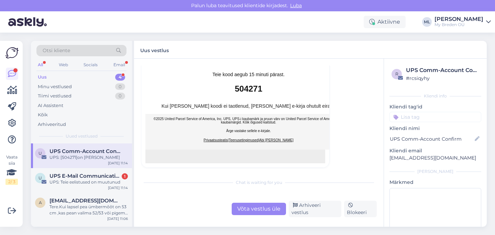
scroll to position [137, 0]
click at [65, 183] on div "UPS: Teie eelistused on muutunud" at bounding box center [88, 182] width 78 height 6
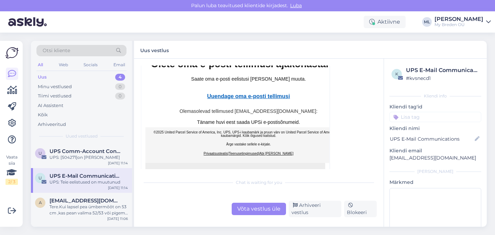
scroll to position [146, 0]
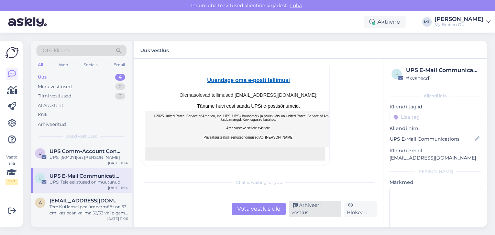
click at [301, 209] on div "Arhiveeri vestlus" at bounding box center [315, 209] width 53 height 16
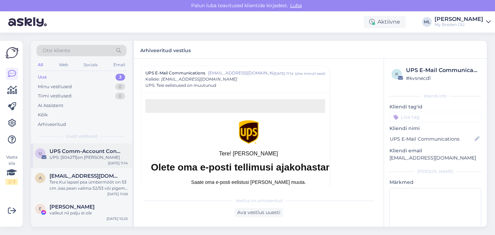
click at [64, 156] on div "UPS: [504271]on [PERSON_NAME]" at bounding box center [88, 158] width 78 height 6
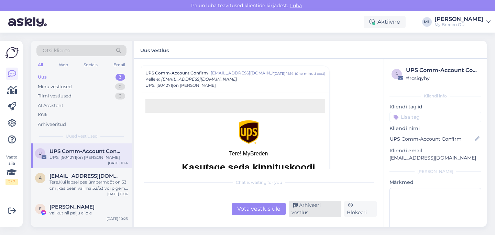
click at [298, 209] on div "Arhiveeri vestlus" at bounding box center [315, 209] width 53 height 16
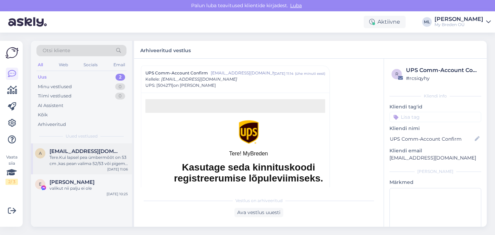
click at [74, 160] on div "Tere.Kui lapsel pea ümbermõõt on 53 cm ,kas pean valima 52/53 või pigem 54 suur…" at bounding box center [88, 161] width 78 height 12
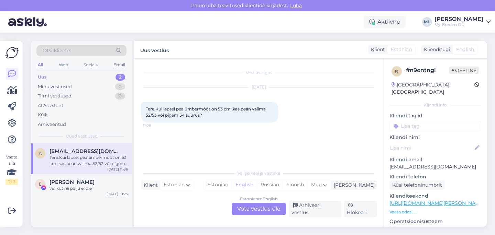
click at [272, 210] on div "Estonian to English Võta vestlus üle" at bounding box center [259, 209] width 54 height 12
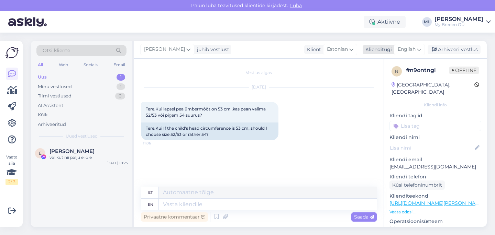
click at [404, 44] on div "English" at bounding box center [409, 49] width 31 height 11
type input "est"
click at [379, 85] on link "Estonian" at bounding box center [394, 80] width 76 height 11
click at [205, 201] on textarea at bounding box center [259, 203] width 236 height 14
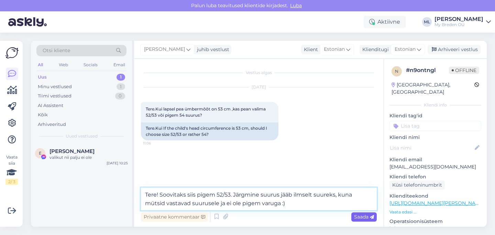
type textarea "Tere! Soovitaks siis pigem 52/53. Järgmine suurus jääb ilmselt suureks, kuna mü…"
click at [363, 216] on span "Saada" at bounding box center [364, 217] width 20 height 6
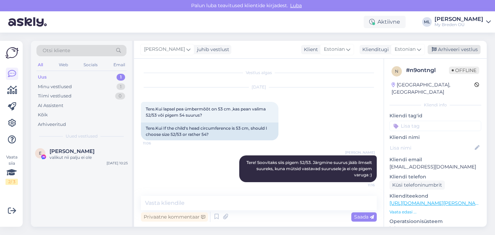
click at [446, 50] on div "Arhiveeri vestlus" at bounding box center [453, 49] width 53 height 9
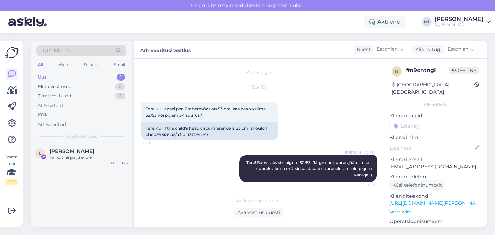
click at [39, 77] on div "Uus" at bounding box center [42, 77] width 9 height 7
click at [49, 73] on div "Uus 1" at bounding box center [81, 78] width 90 height 10
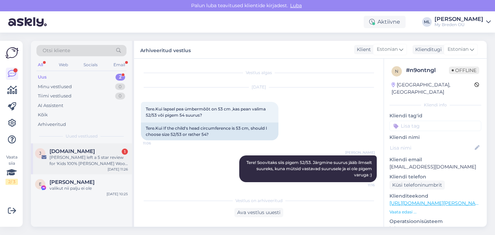
click at [65, 165] on div "[PERSON_NAME] left a 5 star review for 'Kids 100% [PERSON_NAME] Wool Shirt [PER…" at bounding box center [88, 161] width 78 height 12
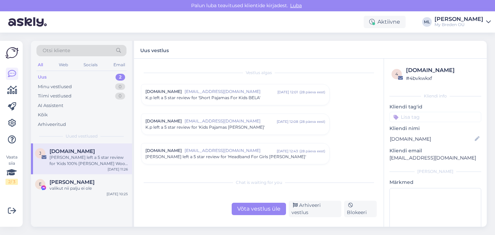
scroll to position [2886, 0]
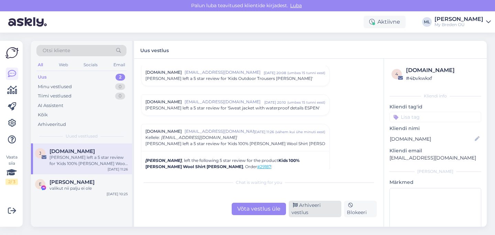
click at [310, 209] on div "Arhiveeri vestlus" at bounding box center [315, 209] width 53 height 16
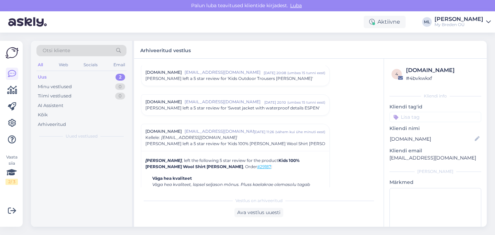
scroll to position [2944, 0]
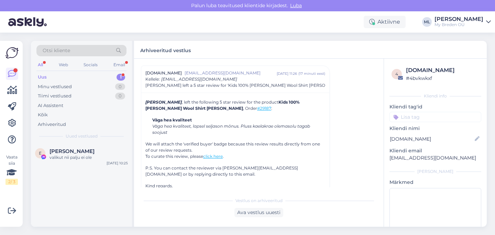
click at [73, 77] on div "Uus 1" at bounding box center [81, 78] width 90 height 10
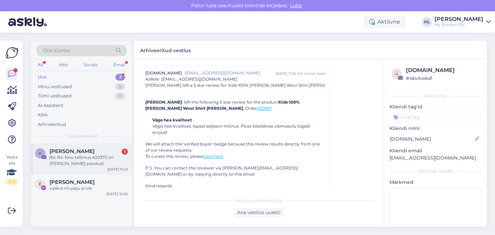
click at [101, 162] on div "Re: Re: Sinu tellimus #20372 on [PERSON_NAME] pandud!" at bounding box center [88, 161] width 78 height 12
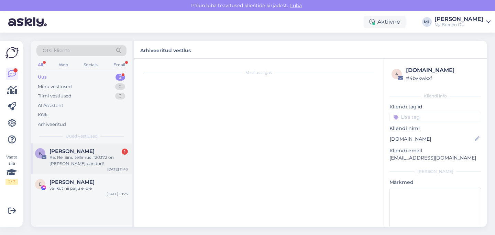
scroll to position [0, 0]
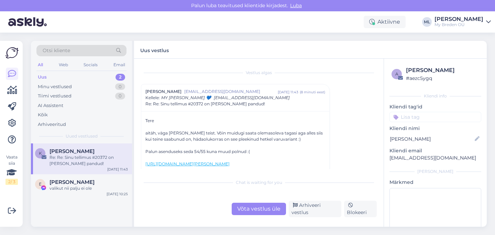
click at [209, 164] on link "[URL][DOMAIN_NAME][PERSON_NAME]" at bounding box center [187, 164] width 84 height 5
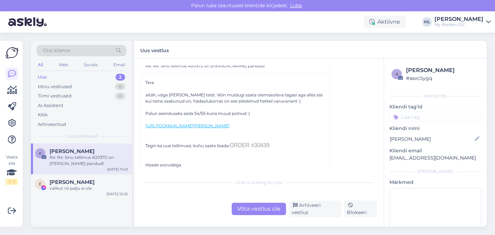
scroll to position [56, 0]
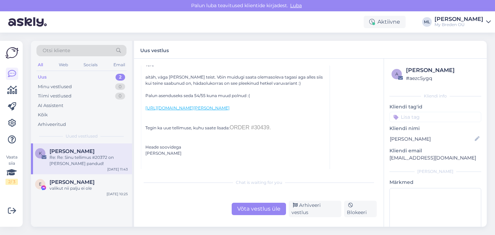
click at [242, 131] on span "ORDER #30439." at bounding box center [250, 128] width 41 height 6
click at [267, 137] on div "Tegin ka uue tellimuse, kuhu saate lisada: ORDER #30439. Heade soovidega" at bounding box center [235, 137] width 180 height 27
drag, startPoint x: 273, startPoint y: 135, endPoint x: 242, endPoint y: 141, distance: 31.5
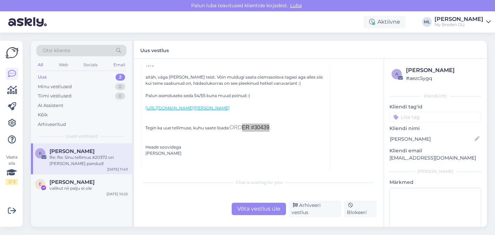
click at [242, 138] on div "Tegin ka uue tellimuse, kuhu saate lisada: ORDER #30439. Heade soovidega" at bounding box center [235, 137] width 180 height 27
click at [243, 150] on div "Tegin ka uue tellimuse, kuhu saate lisada: ORDER #30439. Heade soovidega" at bounding box center [235, 137] width 180 height 27
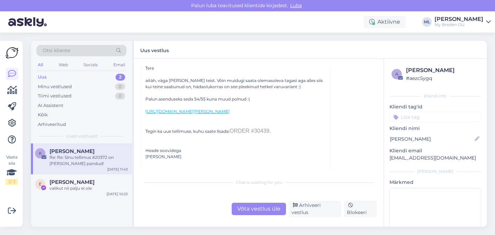
scroll to position [53, 0]
drag, startPoint x: 232, startPoint y: 136, endPoint x: 267, endPoint y: 137, distance: 35.1
click at [267, 137] on div "Tegin ka uue tellimuse, kuhu saate lisada: ORDER #30439. Heade soovidega" at bounding box center [235, 140] width 180 height 27
click at [267, 134] on span "ORDER #30439." at bounding box center [250, 131] width 41 height 6
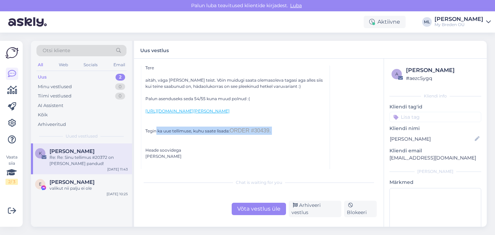
click at [267, 134] on span "ORDER #30439." at bounding box center [250, 131] width 41 height 6
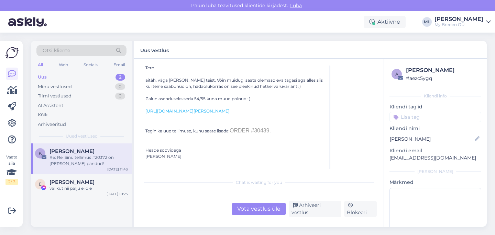
click at [269, 146] on div "Tegin ka uue tellimuse, kuhu saate lisada: ORDER #30439. Heade soovidega" at bounding box center [235, 140] width 180 height 27
click at [253, 134] on span "ORDER #30439." at bounding box center [250, 131] width 41 height 6
drag, startPoint x: 271, startPoint y: 136, endPoint x: 252, endPoint y: 136, distance: 19.2
click at [252, 134] on span "ORDER #30439." at bounding box center [250, 131] width 41 height 6
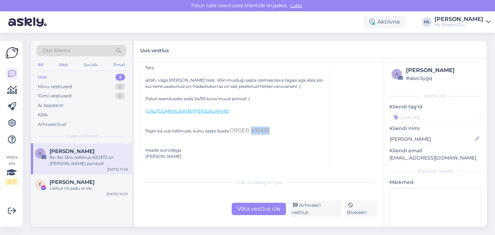
copy span "#30439"
click at [230, 111] on link "[URL][DOMAIN_NAME][PERSON_NAME]" at bounding box center [187, 111] width 84 height 5
click at [260, 206] on div "Võta vestlus üle" at bounding box center [259, 209] width 54 height 12
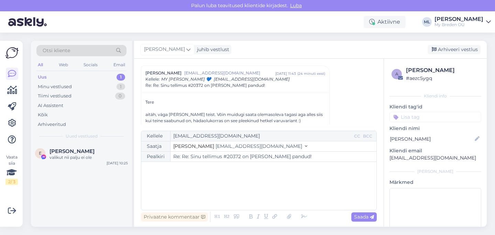
click at [231, 148] on span "[EMAIL_ADDRESS][DOMAIN_NAME]" at bounding box center [258, 146] width 87 height 6
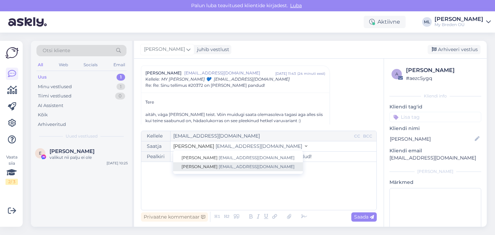
click at [225, 166] on span "[EMAIL_ADDRESS][DOMAIN_NAME]" at bounding box center [257, 166] width 76 height 5
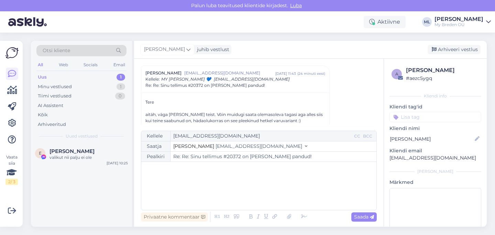
click at [192, 178] on div "﻿" at bounding box center [259, 186] width 228 height 41
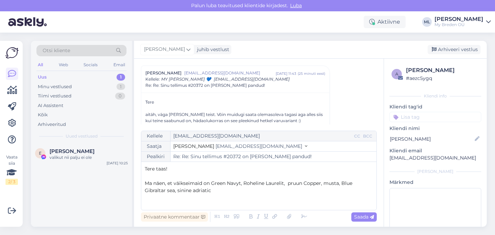
click at [203, 184] on span "Ma näen, et väikseimaid on Green Navyt, Roheline Laurelit, pruun Copper, musta,…" at bounding box center [249, 186] width 209 height 13
click at [240, 194] on p "Ma näen, et väikseimaid suuruseid on Green Navyt, Roheline Laurelit, pruun Copp…" at bounding box center [259, 187] width 228 height 14
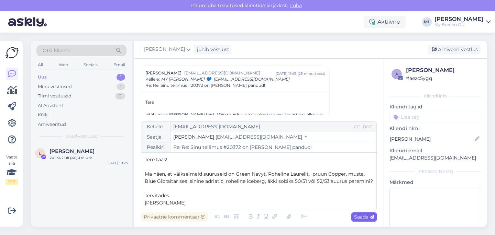
click at [359, 219] on span "Saada" at bounding box center [364, 217] width 20 height 6
type input "Re: Re: Re: Sinu tellimus #20372 on [PERSON_NAME] pandud!"
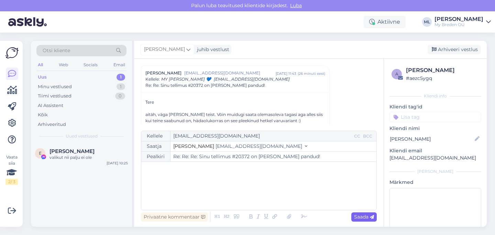
scroll to position [742, 0]
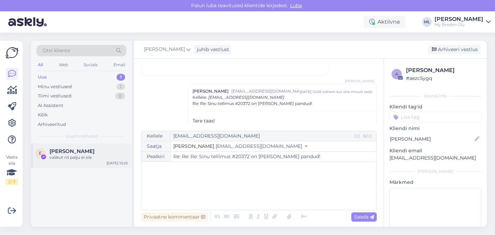
click at [102, 153] on div "[PERSON_NAME]" at bounding box center [88, 151] width 78 height 6
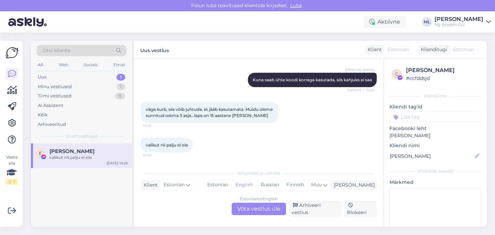
scroll to position [180, 0]
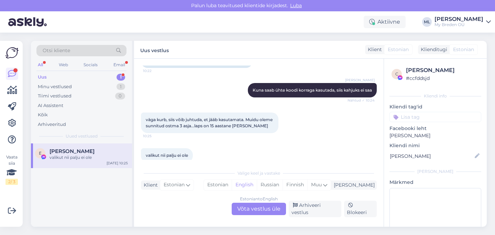
click at [73, 74] on div "Uus 1" at bounding box center [81, 78] width 90 height 10
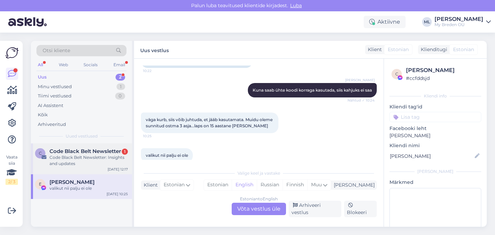
click at [81, 155] on div "Code Black Belt Newsletter: Insights and updates" at bounding box center [88, 161] width 78 height 12
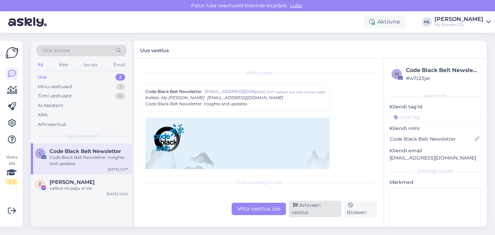
click at [315, 213] on div "Arhiveeri vestlus" at bounding box center [315, 209] width 53 height 16
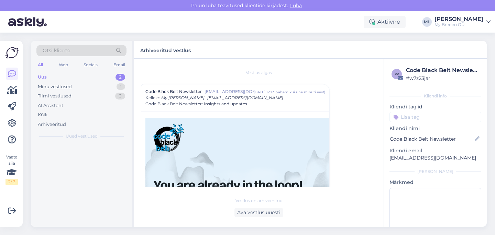
scroll to position [19, 0]
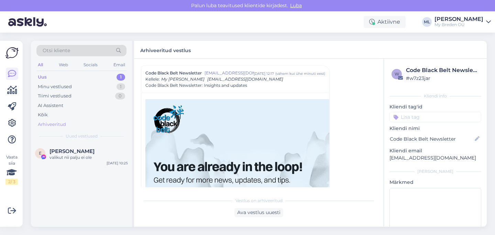
click at [52, 122] on div "Arhiveeritud" at bounding box center [52, 124] width 28 height 7
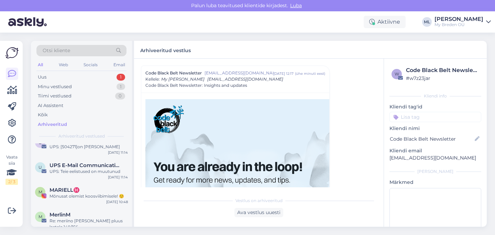
scroll to position [0, 0]
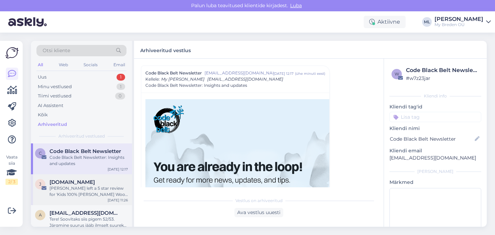
click at [64, 191] on div "[PERSON_NAME] left a 5 star review for 'Kids 100% [PERSON_NAME] Wool Shirt [PER…" at bounding box center [88, 192] width 78 height 12
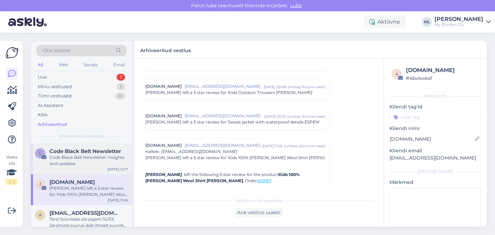
click at [65, 146] on div "C Code Black Belt Newsletter Code Black Belt Newsletter: Insights and updates […" at bounding box center [81, 159] width 101 height 31
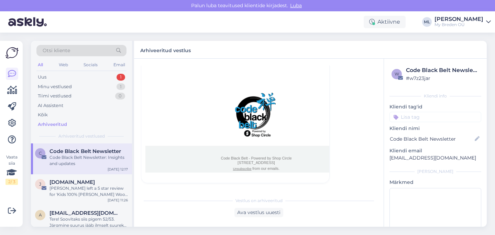
scroll to position [19, 0]
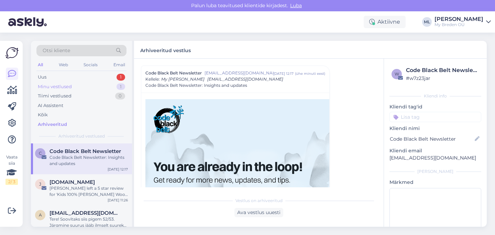
click at [49, 84] on div "Minu vestlused" at bounding box center [55, 87] width 34 height 7
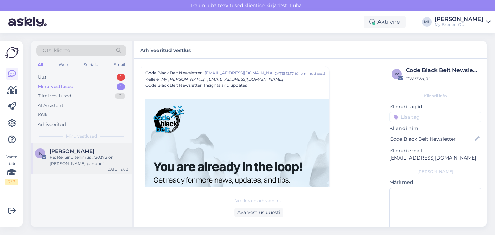
click at [80, 153] on div "[PERSON_NAME]" at bounding box center [88, 151] width 78 height 6
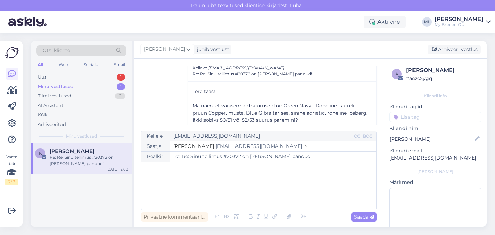
scroll to position [89, 0]
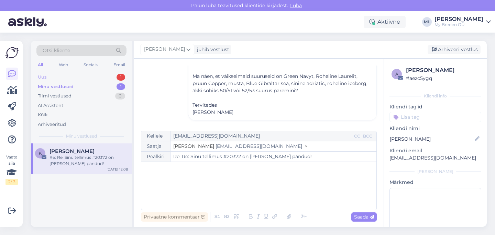
click at [70, 73] on div "Uus 1" at bounding box center [81, 78] width 90 height 10
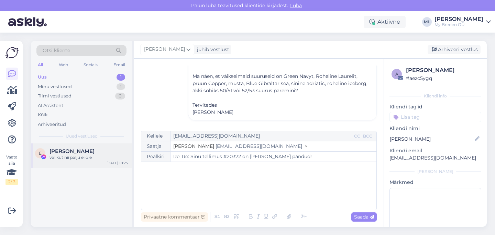
click at [67, 155] on div "valikut nii palju ei ole" at bounding box center [88, 158] width 78 height 6
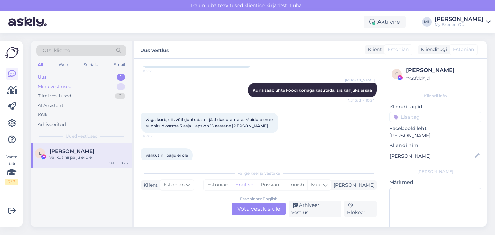
click at [56, 87] on div "Minu vestlused" at bounding box center [55, 87] width 34 height 7
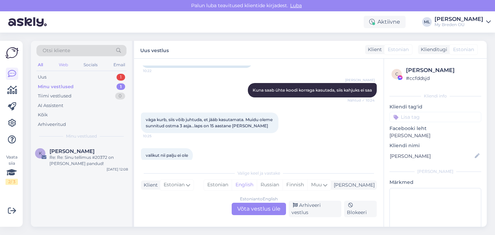
click at [60, 65] on div "Web" at bounding box center [63, 64] width 12 height 9
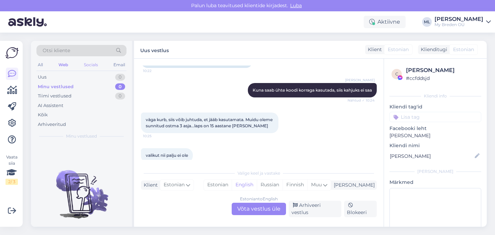
click at [90, 64] on div "Socials" at bounding box center [90, 64] width 17 height 9
click at [117, 64] on div "Email" at bounding box center [119, 64] width 14 height 9
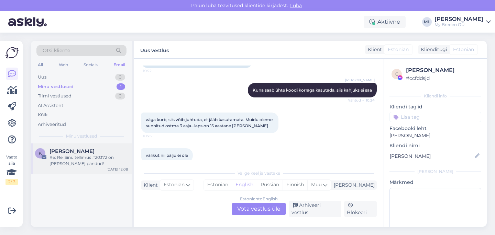
click at [66, 169] on div "[PERSON_NAME] Re: Re: Sinu tellimus #20372 on [PERSON_NAME] pandud! [DATE] 12:08" at bounding box center [81, 159] width 101 height 31
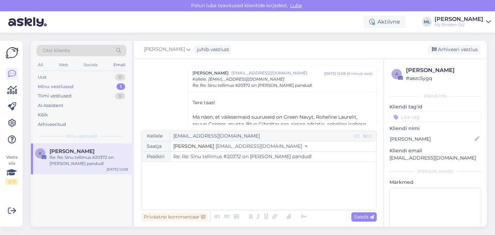
scroll to position [89, 0]
